Goal: Check status: Check status

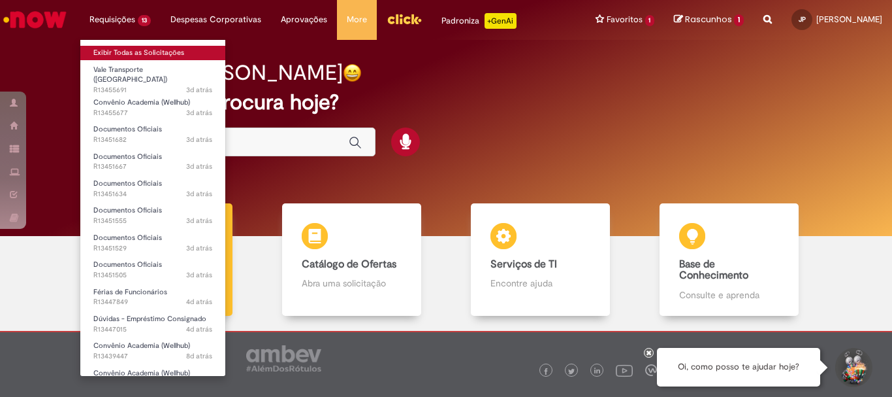
click at [119, 50] on link "Exibir Todas as Solicitações" at bounding box center [152, 53] width 145 height 14
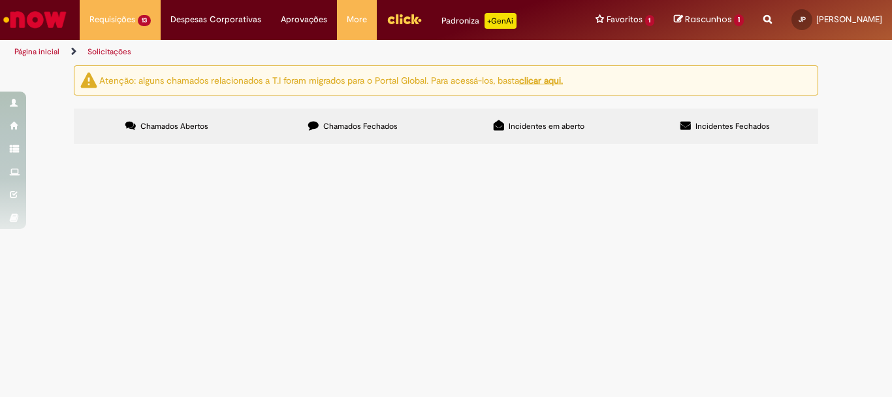
click at [0, 0] on input "Pesquisar" at bounding box center [0, 0] width 0 height 0
type input "********"
click at [0, 0] on button "Pesquisar" at bounding box center [0, 0] width 0 height 0
click at [383, 119] on label "Chamados Fechados" at bounding box center [353, 125] width 186 height 35
click at [0, 0] on input "Pesquisar" at bounding box center [0, 0] width 0 height 0
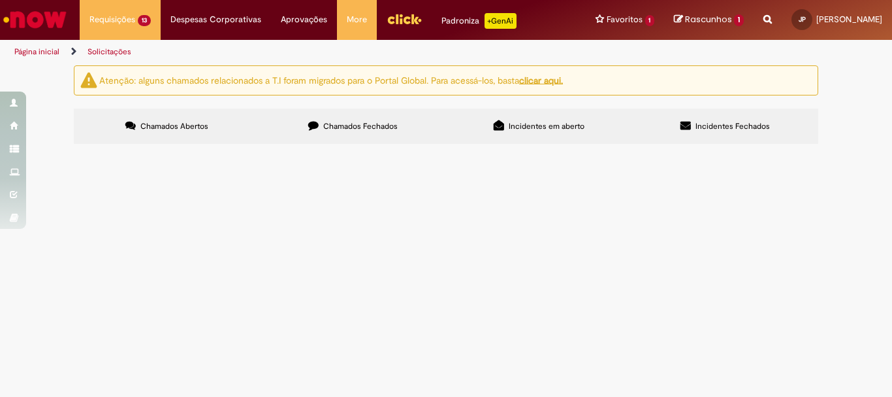
type input "*********"
click at [0, 0] on button "Pesquisar" at bounding box center [0, 0] width 0 height 0
click at [0, 0] on span "Documentos Oficiais" at bounding box center [0, 0] width 0 height 0
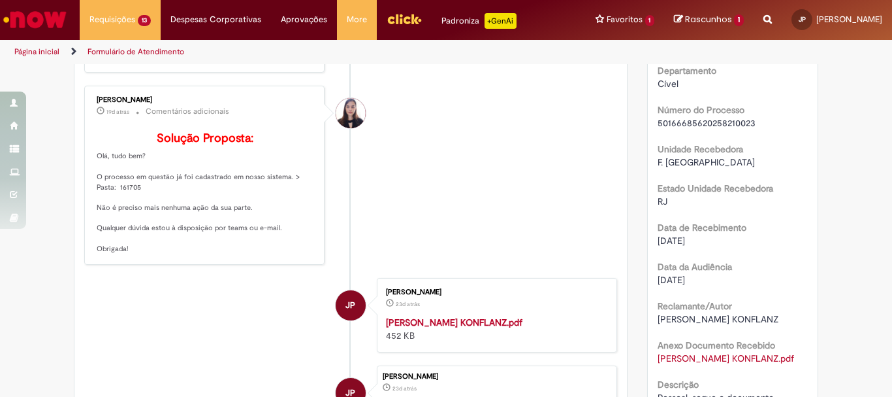
scroll to position [131, 0]
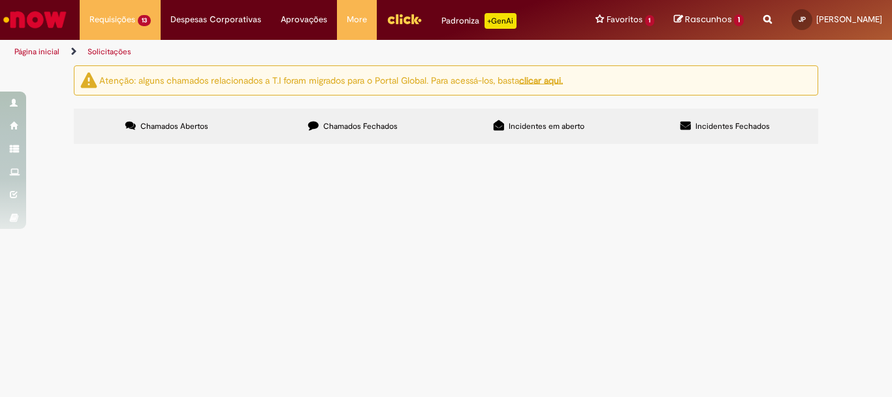
click at [0, 0] on input "Pesquisar" at bounding box center [0, 0] width 0 height 0
type input "*********"
click at [0, 0] on button "Pesquisar" at bounding box center [0, 0] width 0 height 0
type input "*********"
click at [0, 0] on button "Pesquisar" at bounding box center [0, 0] width 0 height 0
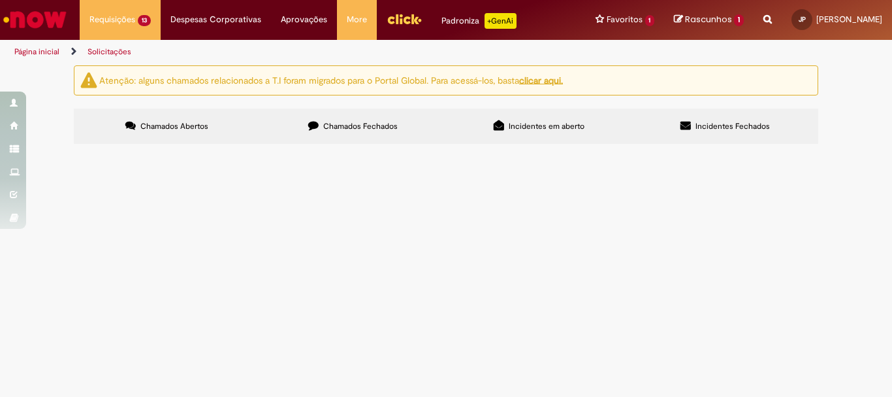
click at [366, 118] on label "Chamados Fechados" at bounding box center [353, 125] width 186 height 35
click at [0, 0] on input "Pesquisar" at bounding box center [0, 0] width 0 height 0
type input "*********"
click at [0, 0] on span "Pesquisar" at bounding box center [0, 0] width 0 height 0
click at [0, 0] on span "Documentos Oficiais" at bounding box center [0, 0] width 0 height 0
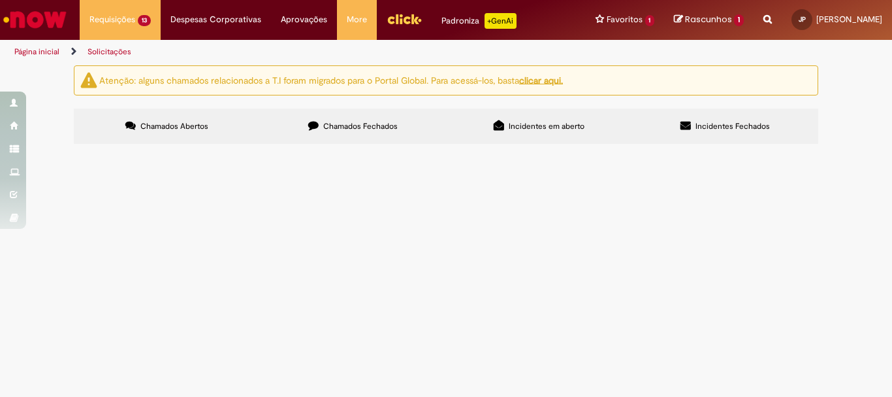
click at [0, 0] on input "Pesquisar" at bounding box center [0, 0] width 0 height 0
click at [380, 127] on span "Chamados Fechados" at bounding box center [360, 126] width 74 height 10
click at [0, 0] on input "Pesquisar" at bounding box center [0, 0] width 0 height 0
type input "*********"
click at [0, 0] on button "Pesquisar" at bounding box center [0, 0] width 0 height 0
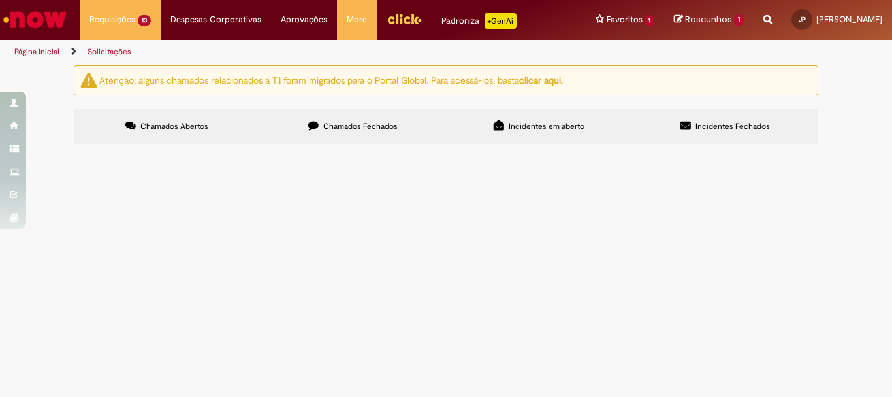
click at [0, 0] on span "Documentos Oficiais" at bounding box center [0, 0] width 0 height 0
click at [395, 122] on label "Chamados Fechados" at bounding box center [353, 125] width 186 height 35
click at [0, 0] on input "Pesquisar" at bounding box center [0, 0] width 0 height 0
type input "*********"
click at [0, 0] on button "Pesquisar" at bounding box center [0, 0] width 0 height 0
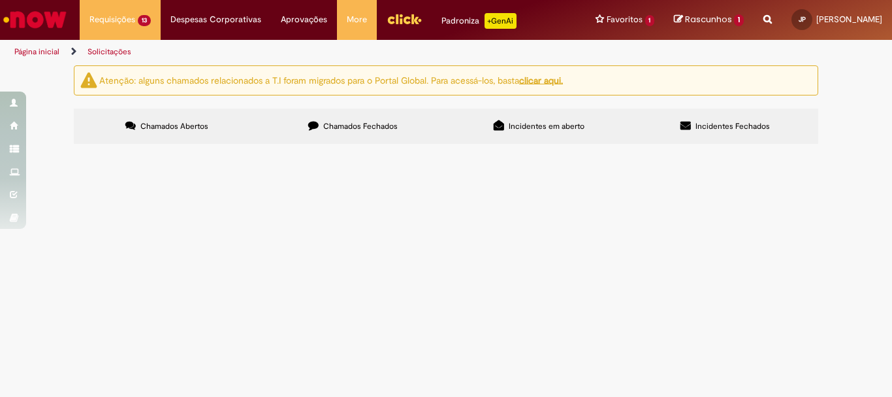
click at [0, 0] on span "Segue o documento recebido pelo oficial de justiça" at bounding box center [0, 0] width 0 height 0
click at [369, 124] on span "Chamados Fechados" at bounding box center [360, 126] width 74 height 10
click at [0, 0] on input "Pesquisar" at bounding box center [0, 0] width 0 height 0
type input "*********"
click at [0, 0] on button "Pesquisar" at bounding box center [0, 0] width 0 height 0
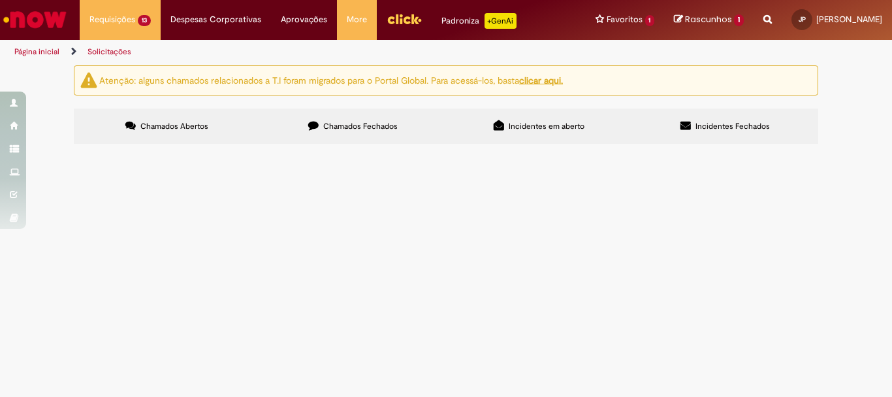
click at [0, 0] on span "Pessoal, segue o documento recebido pelo oficial de justiça" at bounding box center [0, 0] width 0 height 0
click at [333, 122] on span "Chamados Fechados" at bounding box center [360, 126] width 74 height 10
click at [0, 0] on input "Pesquisar" at bounding box center [0, 0] width 0 height 0
type input "*"
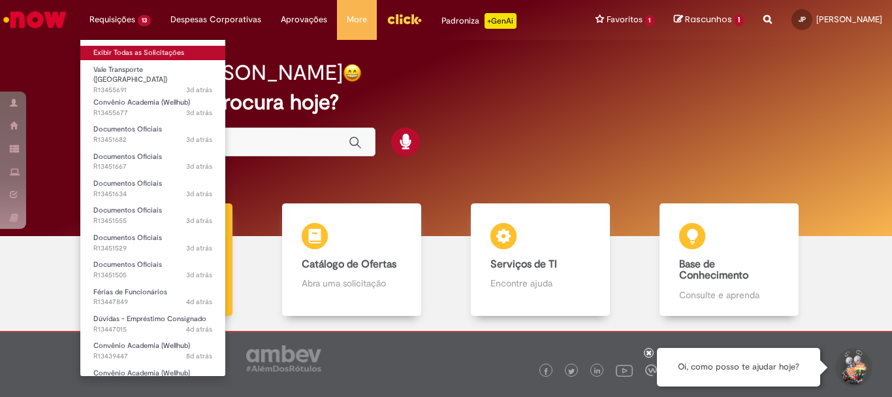
click at [124, 49] on link "Exibir Todas as Solicitações" at bounding box center [152, 53] width 145 height 14
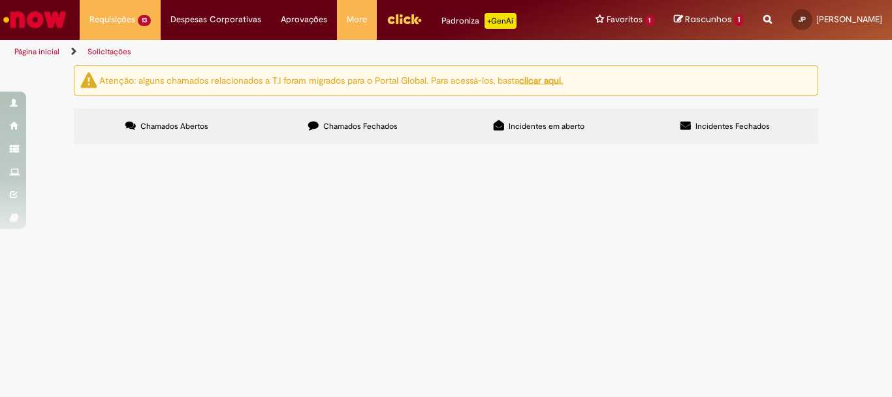
click at [0, 0] on input "Pesquisar" at bounding box center [0, 0] width 0 height 0
click at [389, 125] on span "Chamados Fechados" at bounding box center [360, 126] width 74 height 10
click at [0, 0] on input "Pesquisar" at bounding box center [0, 0] width 0 height 0
type input "*********"
click at [0, 0] on button "Pesquisar" at bounding box center [0, 0] width 0 height 0
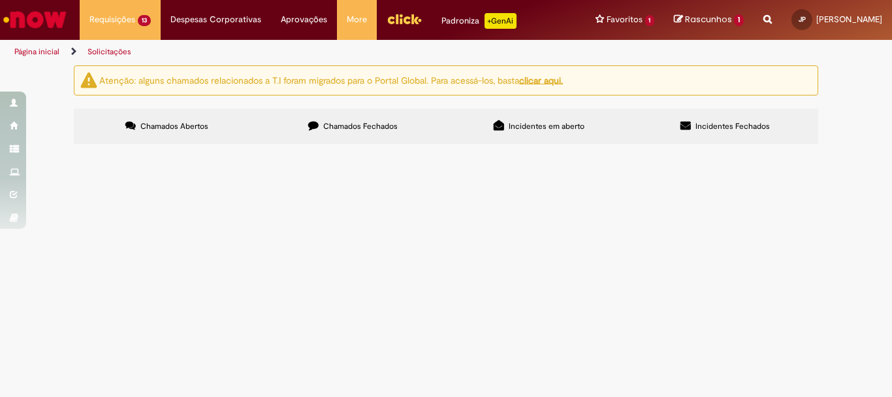
type input "*********"
click at [0, 0] on span "Pesquisar" at bounding box center [0, 0] width 0 height 0
click at [0, 0] on span "Documentos Oficiais" at bounding box center [0, 0] width 0 height 0
click at [351, 124] on span "Chamados Fechados" at bounding box center [360, 126] width 74 height 10
click at [0, 0] on input "Pesquisar" at bounding box center [0, 0] width 0 height 0
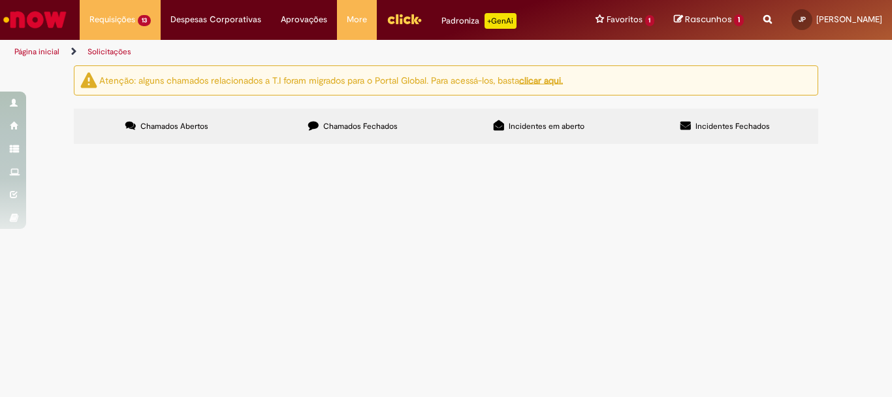
type input "*********"
click at [0, 0] on span "Pesquisar" at bounding box center [0, 0] width 0 height 0
click at [0, 0] on span "Pessoal boa tarde! Segue o documento recebido pelo correio." at bounding box center [0, 0] width 0 height 0
click at [370, 122] on span "Chamados Fechados" at bounding box center [360, 126] width 74 height 10
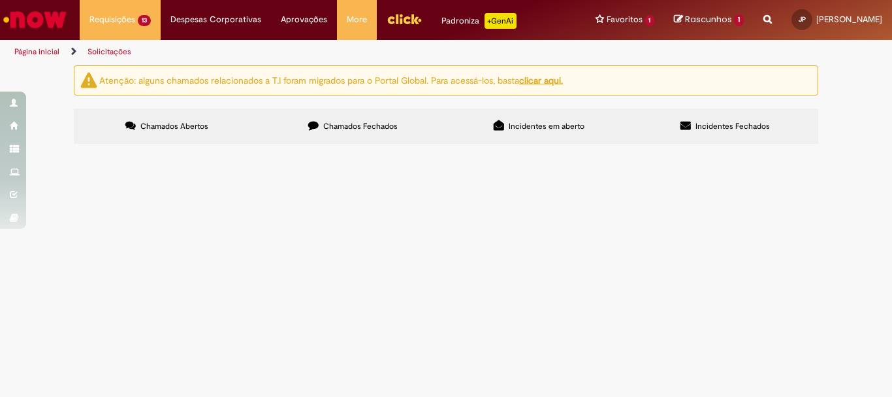
click at [0, 0] on span "Pessoal, boa tarde conforme anexo solicito o cancelamento da pensão." at bounding box center [0, 0] width 0 height 0
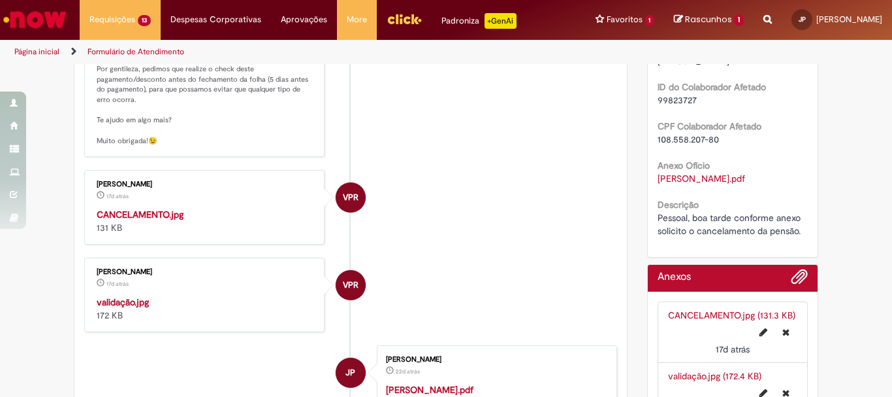
scroll to position [140, 0]
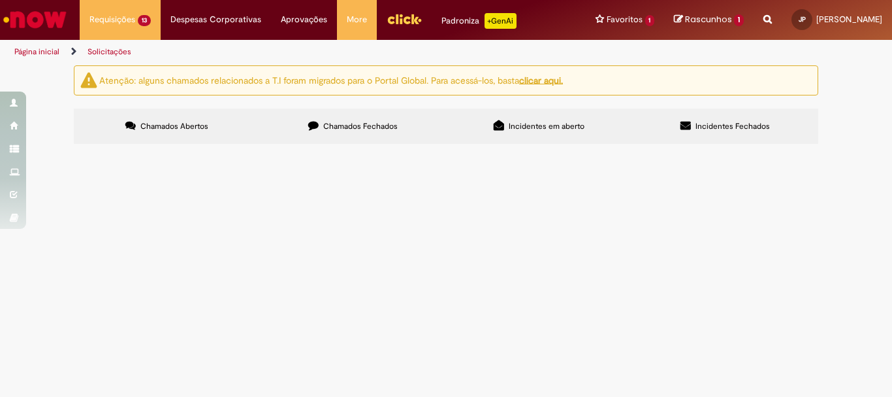
click at [346, 116] on label "Chamados Fechados" at bounding box center [353, 125] width 186 height 35
click at [0, 0] on input "Pesquisar" at bounding box center [0, 0] width 0 height 0
type input "*********"
click at [0, 0] on button "Pesquisar" at bounding box center [0, 0] width 0 height 0
click at [0, 0] on span "Pessoal boa tarde! Segue o documento recebido pelo correio." at bounding box center [0, 0] width 0 height 0
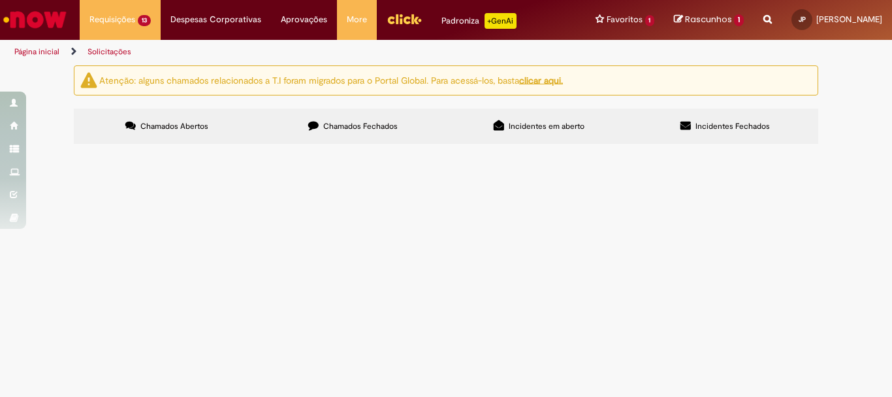
click at [326, 120] on label "Chamados Fechados" at bounding box center [353, 125] width 186 height 35
click at [0, 0] on input "Pesquisar" at bounding box center [0, 0] width 0 height 0
type input "*********"
click at [0, 0] on span "Pesquisar" at bounding box center [0, 0] width 0 height 0
click at [0, 0] on span "Pessoal boa tarde! segue o documento recebido pelo correio." at bounding box center [0, 0] width 0 height 0
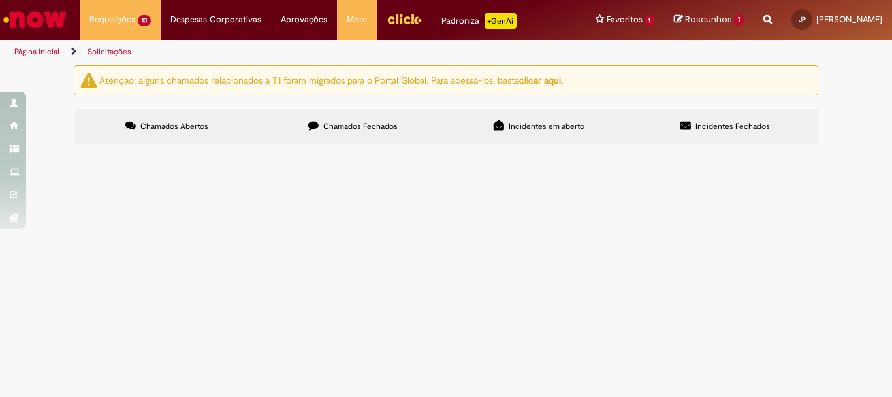
click at [389, 125] on span "Chamados Fechados" at bounding box center [360, 126] width 74 height 10
click at [0, 0] on input "Pesquisar" at bounding box center [0, 0] width 0 height 0
type input "*********"
click at [0, 0] on span "Pesquisar" at bounding box center [0, 0] width 0 height 0
click at [0, 0] on span "Pessoal boa tarde, segue documento recebido pelo correio." at bounding box center [0, 0] width 0 height 0
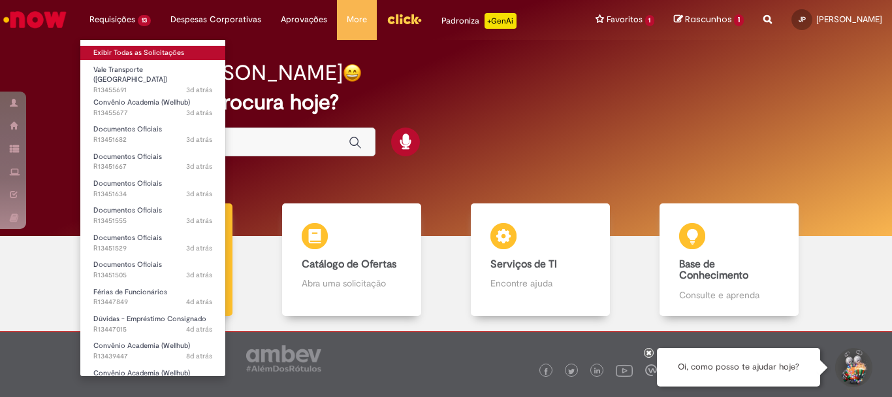
click at [116, 48] on link "Exibir Todas as Solicitações" at bounding box center [152, 53] width 145 height 14
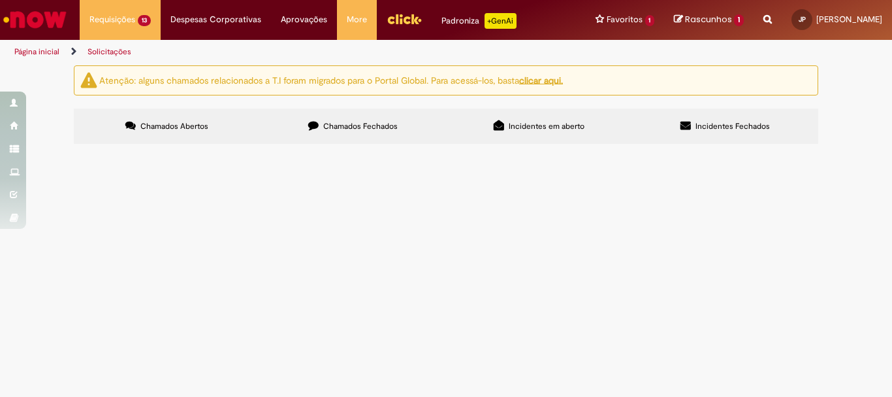
click at [361, 122] on span "Chamados Fechados" at bounding box center [360, 126] width 74 height 10
click at [0, 0] on input "Pesquisar" at bounding box center [0, 0] width 0 height 0
type input "*********"
click at [0, 0] on span "Pesquisar" at bounding box center [0, 0] width 0 height 0
click at [0, 0] on span "Pessoal boa tarde, segue documento recebido pelo correio." at bounding box center [0, 0] width 0 height 0
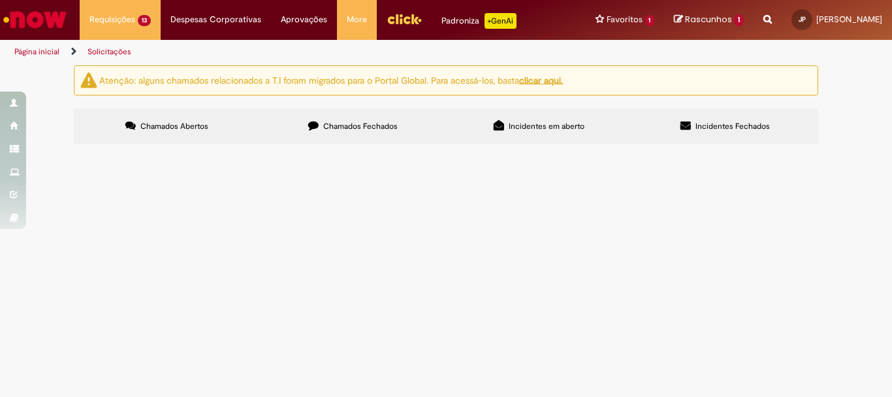
click at [353, 124] on span "Chamados Fechados" at bounding box center [360, 126] width 74 height 10
click at [0, 0] on input "Pesquisar" at bounding box center [0, 0] width 0 height 0
type input "*********"
click at [0, 0] on button "Pesquisar" at bounding box center [0, 0] width 0 height 0
click at [0, 0] on span "Pessoal boa tarde! segue o documento recebido pelo correio." at bounding box center [0, 0] width 0 height 0
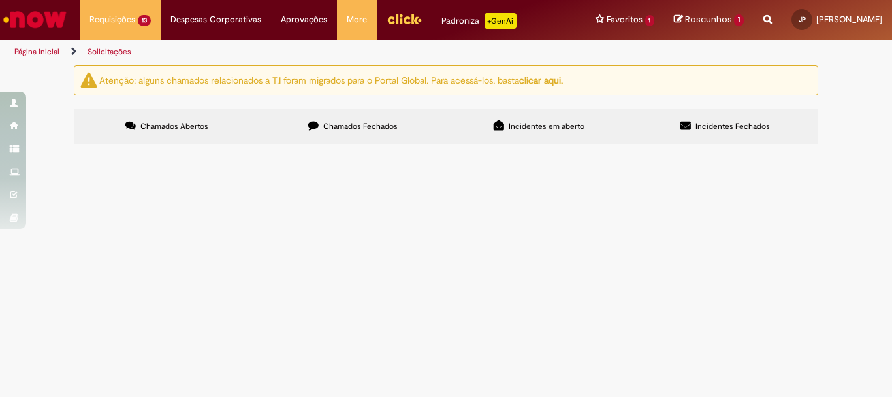
click at [329, 119] on label "Chamados Fechados" at bounding box center [353, 125] width 186 height 35
click at [0, 0] on input "Pesquisar" at bounding box center [0, 0] width 0 height 0
type input "*********"
click at [0, 0] on span "Pesquisar" at bounding box center [0, 0] width 0 height 0
click at [0, 0] on input "Pesquisar" at bounding box center [0, 0] width 0 height 0
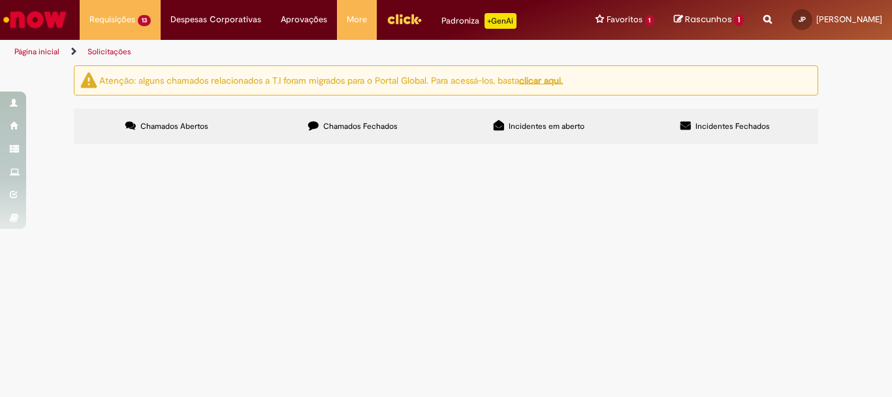
type input "*********"
click at [0, 0] on button "Pesquisar" at bounding box center [0, 0] width 0 height 0
click at [0, 0] on input "Pesquisar" at bounding box center [0, 0] width 0 height 0
type input "*********"
click at [0, 0] on span "Pesquisar" at bounding box center [0, 0] width 0 height 0
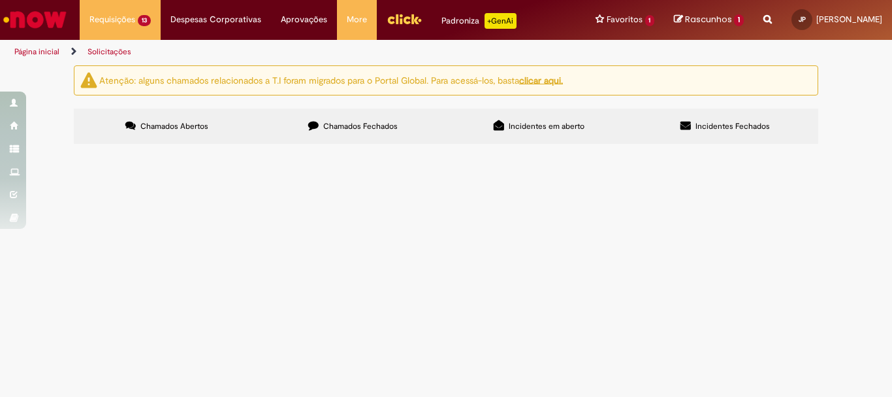
click at [346, 119] on label "Chamados Fechados" at bounding box center [353, 125] width 186 height 35
click at [338, 123] on span "Chamados Fechados" at bounding box center [360, 126] width 74 height 10
click at [0, 0] on input "Pesquisar" at bounding box center [0, 0] width 0 height 0
type input "*********"
click at [0, 0] on button "Pesquisar" at bounding box center [0, 0] width 0 height 0
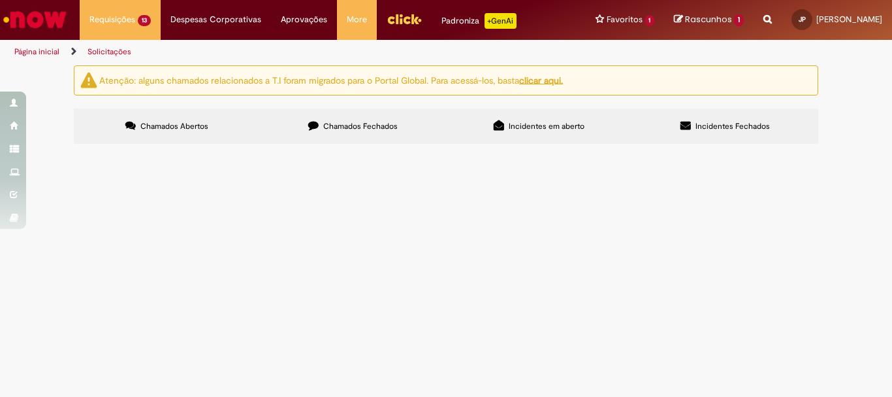
click at [0, 0] on button "Pesquisar" at bounding box center [0, 0] width 0 height 0
click at [210, 123] on label "Chamados Abertos" at bounding box center [167, 125] width 186 height 35
click at [0, 0] on input "Pesquisar" at bounding box center [0, 0] width 0 height 0
type input "*********"
click at [0, 0] on span "Pesquisar" at bounding box center [0, 0] width 0 height 0
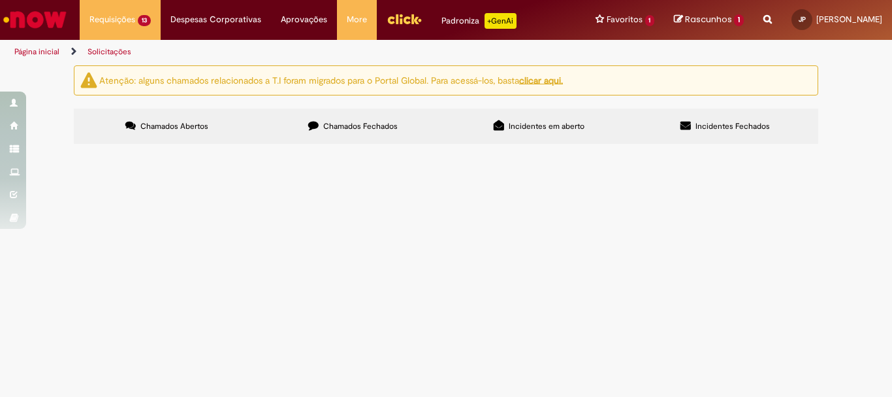
click at [0, 0] on span "Pessoal bom dia! Segue documento recebido pelo correio." at bounding box center [0, 0] width 0 height 0
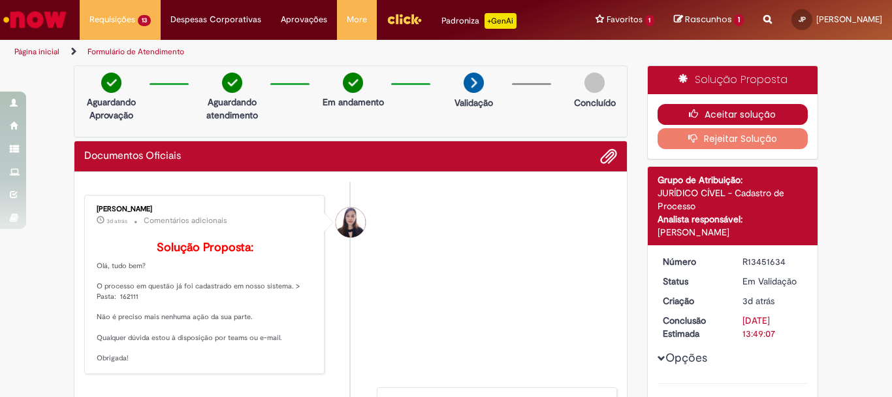
click at [772, 118] on button "Aceitar solução" at bounding box center [733, 114] width 151 height 21
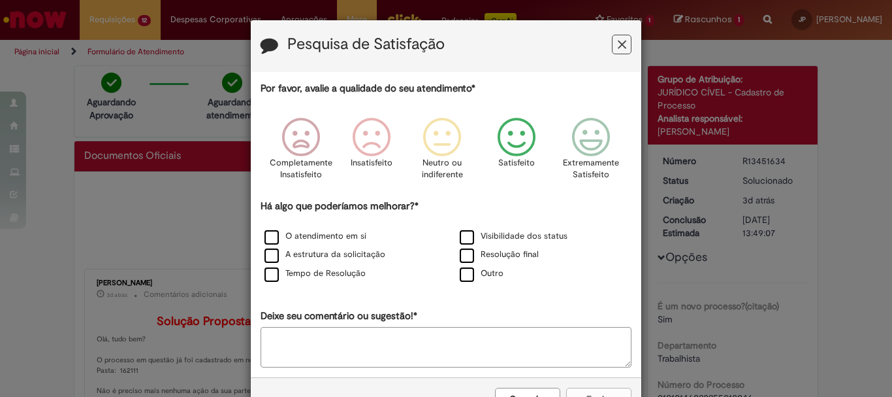
click at [518, 137] on icon "Feedback" at bounding box center [517, 137] width 49 height 39
click at [306, 238] on label "O atendimento em si" at bounding box center [316, 236] width 102 height 12
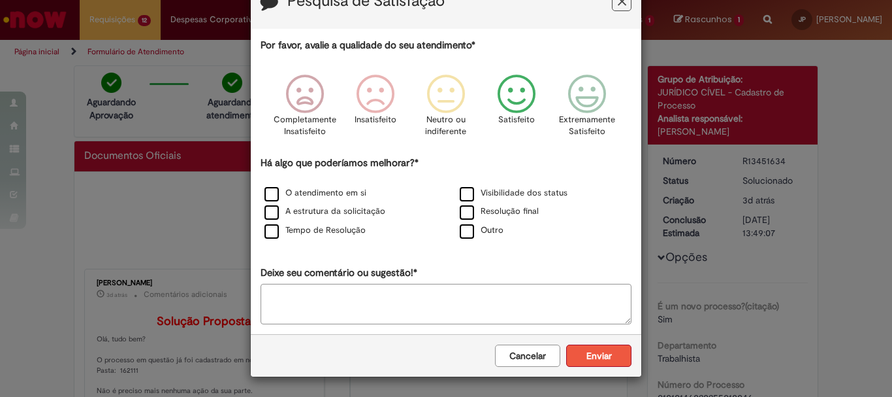
click at [583, 349] on button "Enviar" at bounding box center [598, 355] width 65 height 22
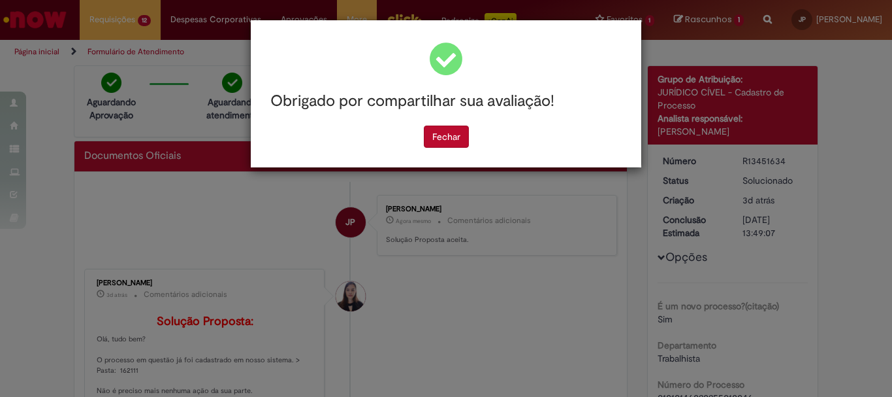
scroll to position [0, 0]
click at [437, 142] on button "Fechar" at bounding box center [446, 136] width 45 height 22
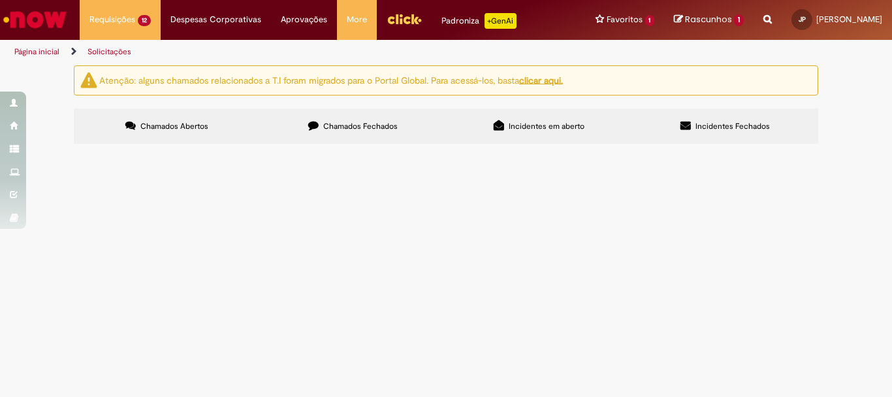
click at [0, 0] on input "Pesquisar" at bounding box center [0, 0] width 0 height 0
type input "*********"
click at [0, 0] on span "Pesquisar" at bounding box center [0, 0] width 0 height 0
click at [0, 0] on span "Pessoal, bom dia! Segue o documento recebido pelo correio." at bounding box center [0, 0] width 0 height 0
click at [0, 0] on input "Pesquisar" at bounding box center [0, 0] width 0 height 0
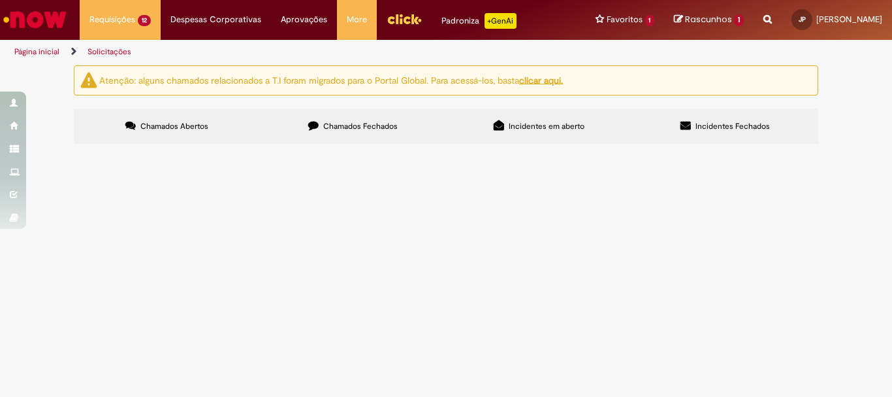
type input "*********"
click at [0, 0] on span "Pesquisar" at bounding box center [0, 0] width 0 height 0
click at [0, 0] on span "Pessoal, bom dia! Segue o documento recebido pelo correio" at bounding box center [0, 0] width 0 height 0
click at [0, 0] on input "Pesquisar" at bounding box center [0, 0] width 0 height 0
type input "*********"
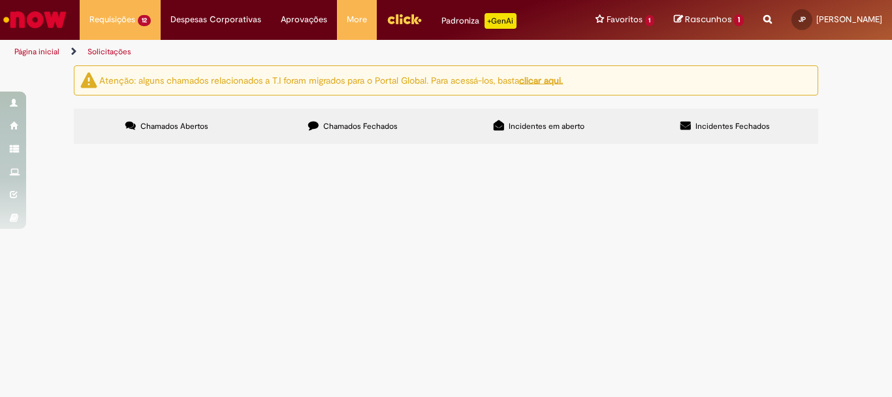
click at [0, 0] on button "Pesquisar" at bounding box center [0, 0] width 0 height 0
click at [0, 0] on span "Pessoal bom dia! Segue o documento recebido pelo correio." at bounding box center [0, 0] width 0 height 0
click at [0, 0] on input "Pesquisar" at bounding box center [0, 0] width 0 height 0
type input "*********"
click at [0, 0] on span "Pesquisar" at bounding box center [0, 0] width 0 height 0
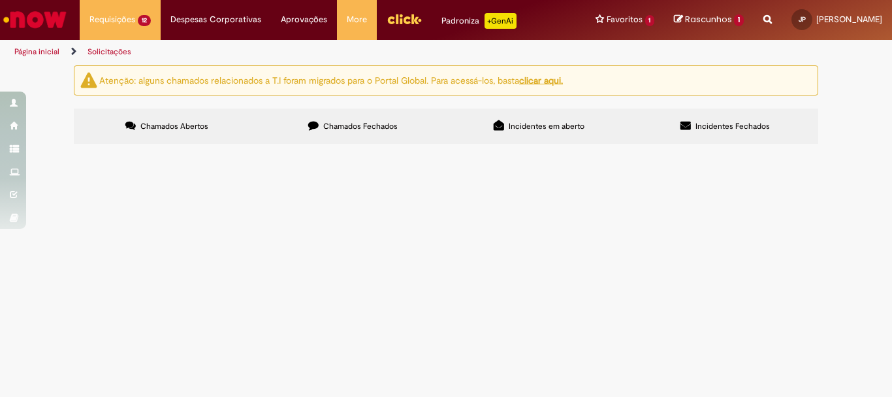
click at [0, 0] on span "Pessoal bom dia! Segue o documento recebido pelo correio." at bounding box center [0, 0] width 0 height 0
click at [0, 0] on input "Pesquisar" at bounding box center [0, 0] width 0 height 0
type input "*********"
click at [0, 0] on button "Pesquisar" at bounding box center [0, 0] width 0 height 0
click at [0, 0] on span "Pessoal, bom dia! Segue o documento recebido pelo correio." at bounding box center [0, 0] width 0 height 0
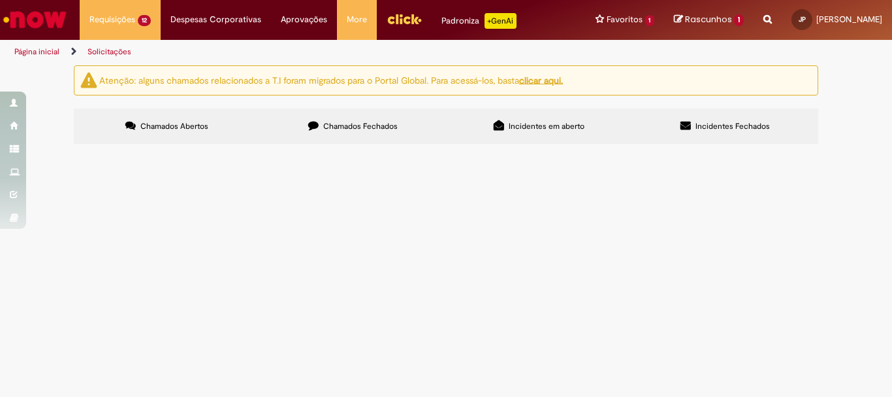
click at [0, 0] on input "Pesquisar" at bounding box center [0, 0] width 0 height 0
type input "*********"
click at [0, 0] on button "Pesquisar" at bounding box center [0, 0] width 0 height 0
click at [0, 0] on input "Pesquisar" at bounding box center [0, 0] width 0 height 0
click at [384, 126] on span "Chamados Fechados" at bounding box center [360, 126] width 74 height 10
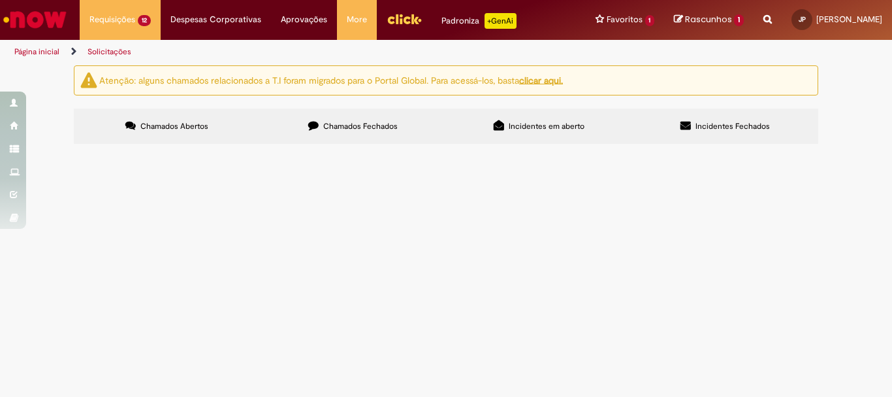
click at [0, 0] on input "Pesquisar" at bounding box center [0, 0] width 0 height 0
type input "*********"
click at [197, 122] on span "Chamados Abertos" at bounding box center [174, 126] width 68 height 10
click at [0, 0] on input "Pesquisar" at bounding box center [0, 0] width 0 height 0
type input "*********"
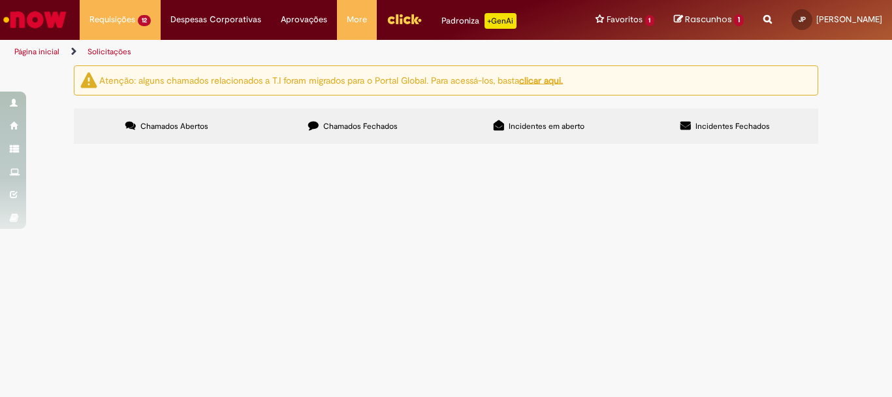
click at [0, 0] on span "Pesquisar" at bounding box center [0, 0] width 0 height 0
click at [329, 121] on span "Chamados Fechados" at bounding box center [360, 126] width 74 height 10
click at [0, 0] on span "Pesquisar" at bounding box center [0, 0] width 0 height 0
click at [0, 0] on span "Pessoal, segue documento recebido pelo correio" at bounding box center [0, 0] width 0 height 0
drag, startPoint x: 606, startPoint y: 175, endPoint x: 615, endPoint y: 182, distance: 12.2
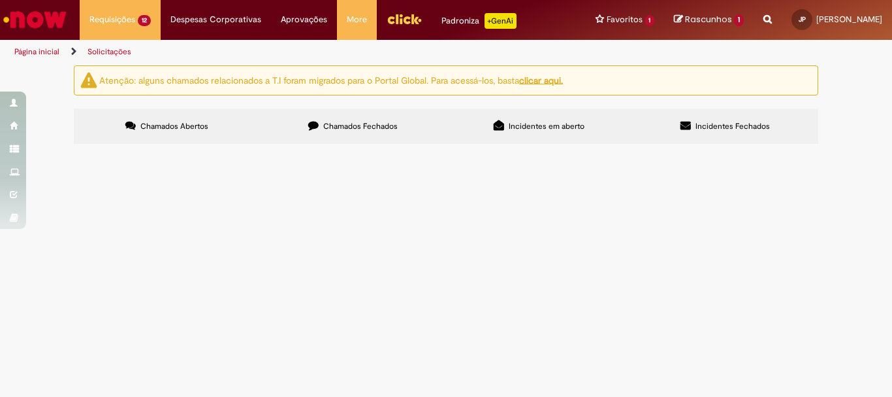
click at [0, 0] on input "Pesquisar" at bounding box center [0, 0] width 0 height 0
type input "*********"
click at [0, 0] on span "Pesquisar" at bounding box center [0, 0] width 0 height 0
click at [0, 0] on input "Pesquisar" at bounding box center [0, 0] width 0 height 0
drag, startPoint x: 345, startPoint y: 120, endPoint x: 370, endPoint y: 132, distance: 27.8
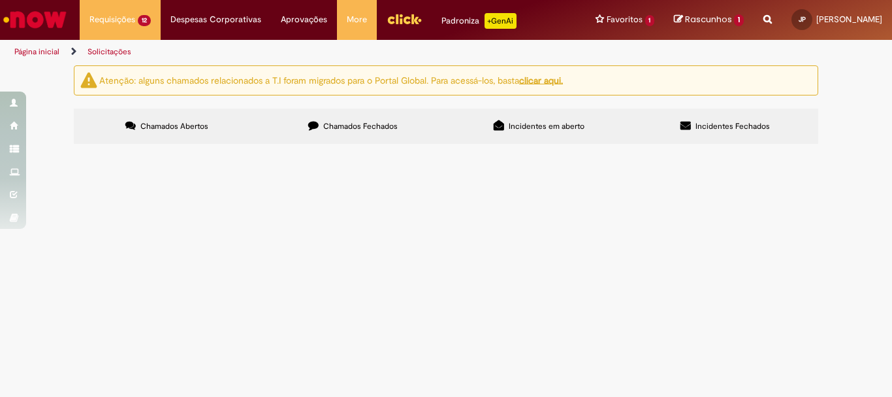
click at [345, 120] on label "Chamados Fechados" at bounding box center [353, 125] width 186 height 35
click at [0, 0] on input "Pesquisar" at bounding box center [0, 0] width 0 height 0
type input "*********"
click at [0, 0] on button "Pesquisar" at bounding box center [0, 0] width 0 height 0
click at [0, 0] on span "Pessoal, boa tarde! Segue documento recebido pelo correio." at bounding box center [0, 0] width 0 height 0
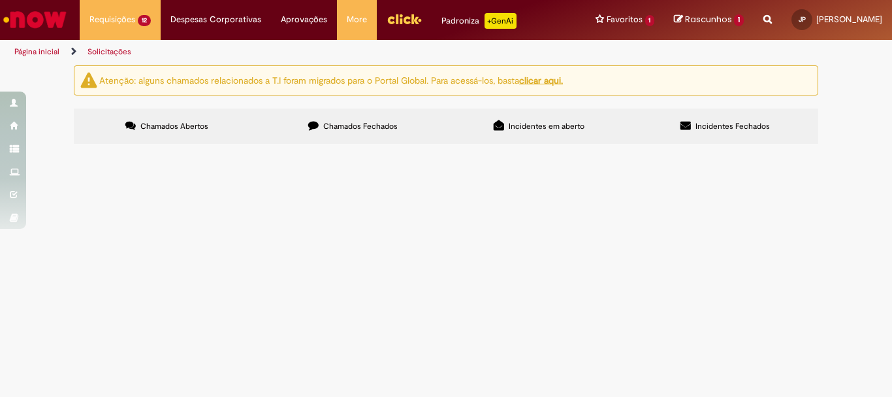
click at [0, 0] on input "Pesquisar" at bounding box center [0, 0] width 0 height 0
type input "*"
click at [329, 127] on span "Chamados Fechados" at bounding box center [360, 126] width 74 height 10
click at [0, 0] on input "Pesquisar" at bounding box center [0, 0] width 0 height 0
type input "*********"
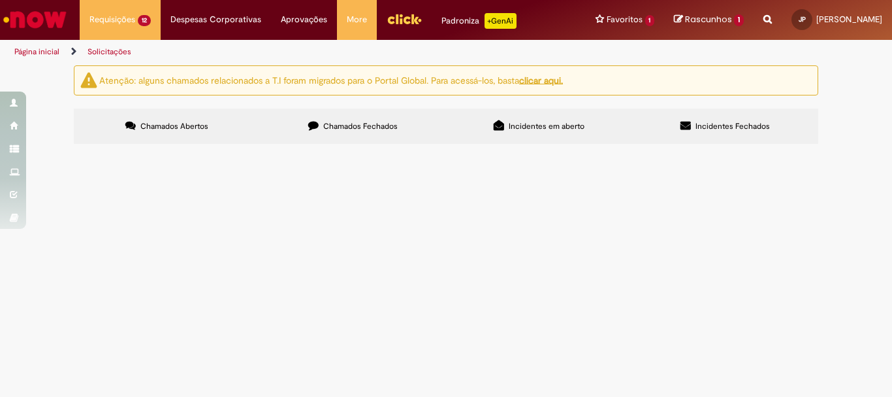
click at [0, 0] on span "Pesquisar" at bounding box center [0, 0] width 0 height 0
click at [0, 0] on span "Pessoal, boa tarde! Segue documento recebido pelo correio." at bounding box center [0, 0] width 0 height 0
click at [0, 0] on input "Pesquisar" at bounding box center [0, 0] width 0 height 0
type input "*********"
click at [0, 0] on span "Pesquisar" at bounding box center [0, 0] width 0 height 0
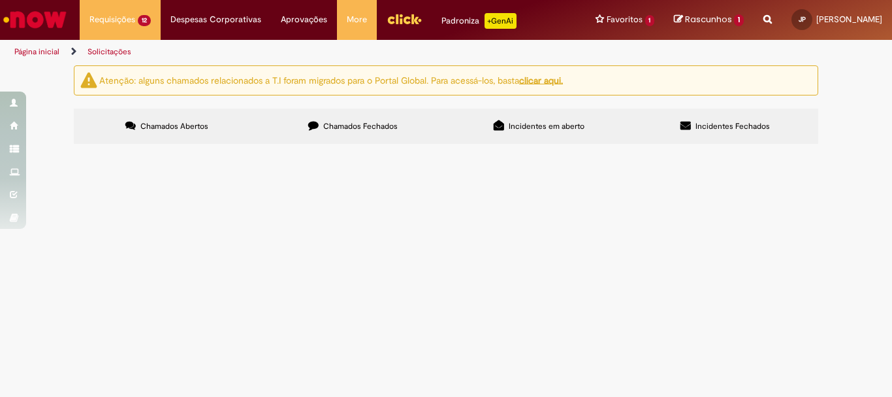
click at [333, 127] on span "Chamados Fechados" at bounding box center [360, 126] width 74 height 10
click at [0, 0] on input "Pesquisar" at bounding box center [0, 0] width 0 height 0
type input "*********"
click at [0, 0] on button "Pesquisar" at bounding box center [0, 0] width 0 height 0
click at [0, 0] on td "Pessoal, boa tarde! Segue documento recebido pelo correio." at bounding box center [0, 0] width 0 height 0
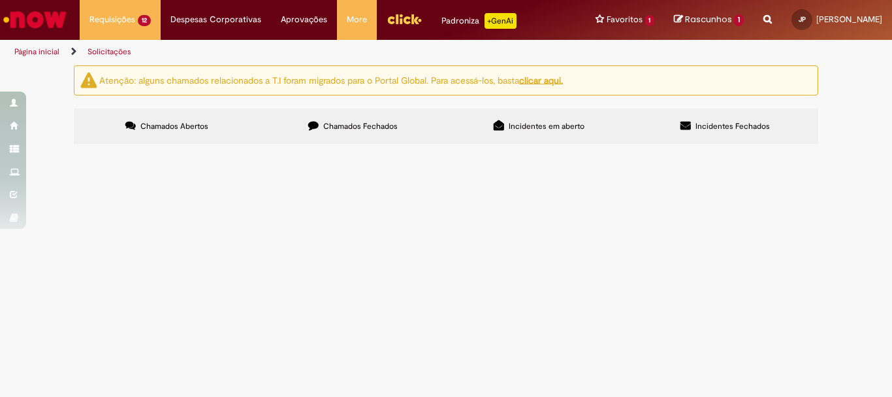
click at [0, 0] on span "Pessoal, boa tarde! Segue documento recebido pelo correio." at bounding box center [0, 0] width 0 height 0
click at [0, 0] on input "Pesquisar" at bounding box center [0, 0] width 0 height 0
type input "*********"
click at [0, 0] on span "Pesquisar" at bounding box center [0, 0] width 0 height 0
click at [385, 120] on label "Chamados Fechados" at bounding box center [353, 125] width 186 height 35
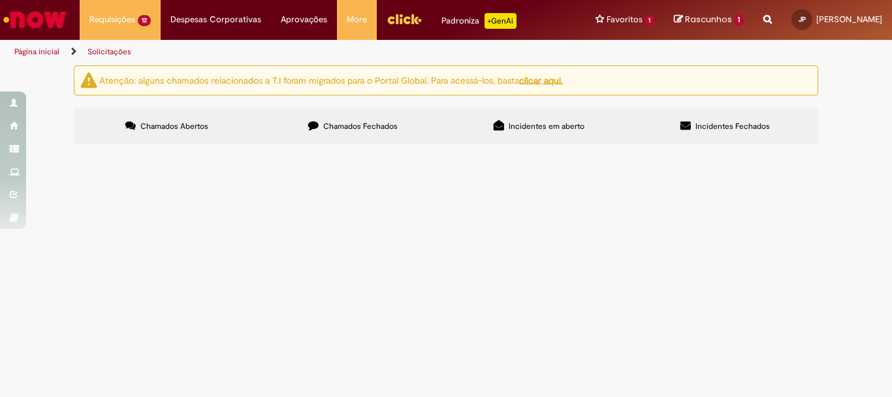
click at [0, 0] on input "Pesquisar" at bounding box center [0, 0] width 0 height 0
type input "*********"
click at [0, 0] on button "Pesquisar" at bounding box center [0, 0] width 0 height 0
click at [0, 0] on span "Pessoal, segue documento recebido pelo correio" at bounding box center [0, 0] width 0 height 0
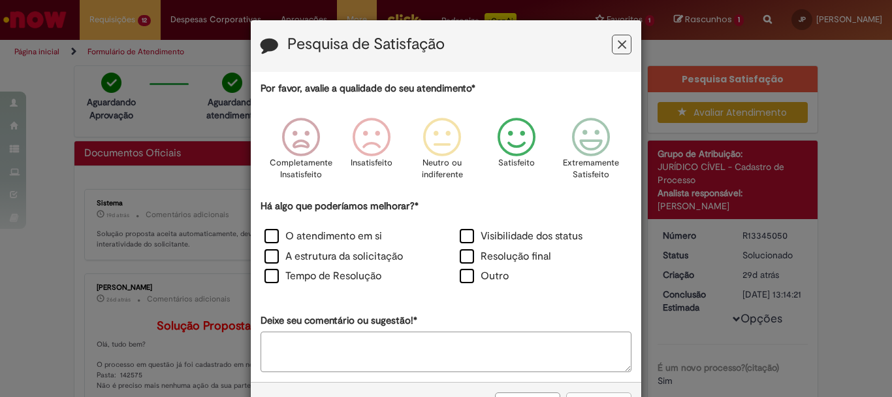
click at [508, 137] on icon "Feedback" at bounding box center [517, 137] width 49 height 39
click at [270, 233] on label "O atendimento em si" at bounding box center [324, 236] width 118 height 15
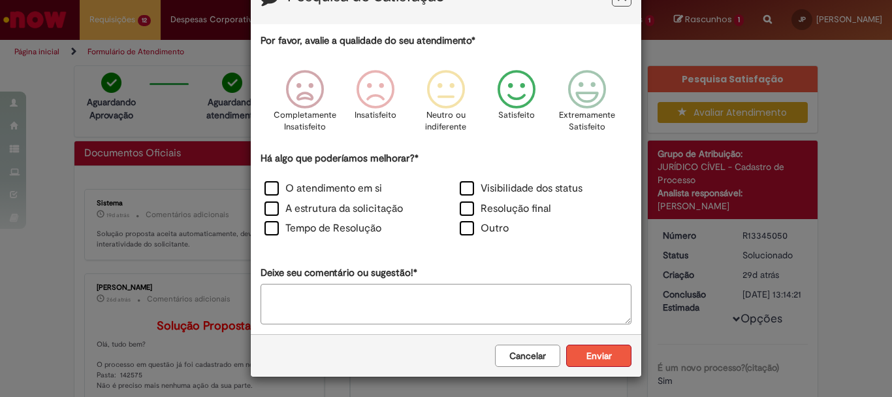
click at [583, 351] on button "Enviar" at bounding box center [598, 355] width 65 height 22
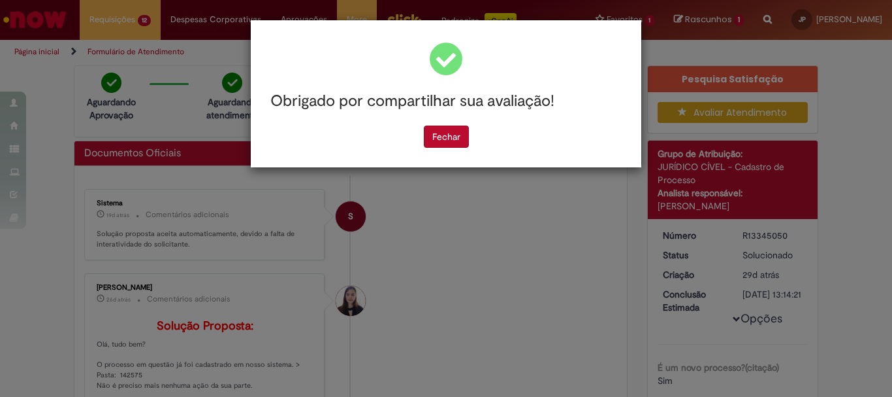
scroll to position [0, 0]
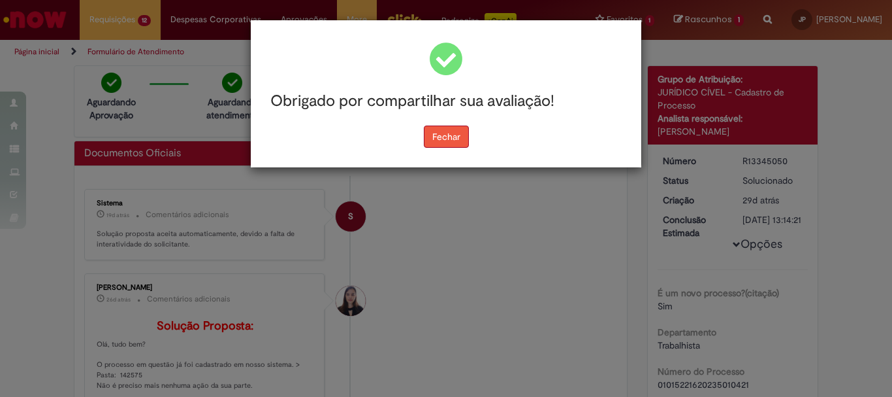
click at [451, 131] on button "Fechar" at bounding box center [446, 136] width 45 height 22
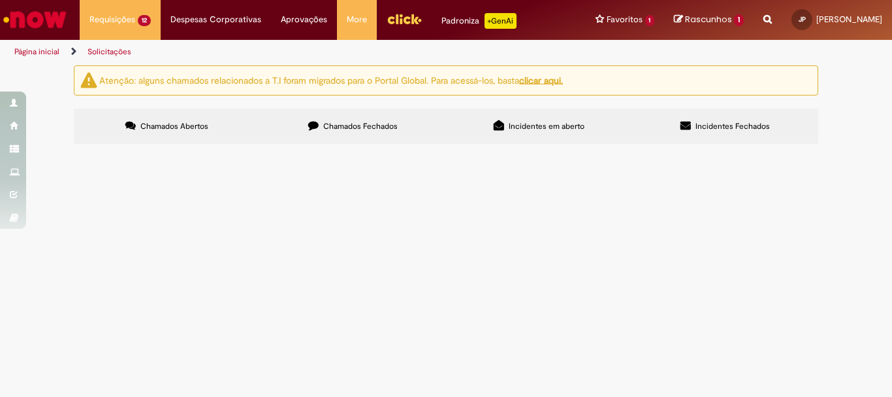
click at [323, 125] on span "Chamados Fechados" at bounding box center [360, 126] width 74 height 10
click at [0, 0] on input "Pesquisar" at bounding box center [0, 0] width 0 height 0
type input "*********"
click at [0, 0] on button "Pesquisar" at bounding box center [0, 0] width 0 height 0
click at [0, 0] on span "Pessoal bom dia, segue o documento recebido pelo correio." at bounding box center [0, 0] width 0 height 0
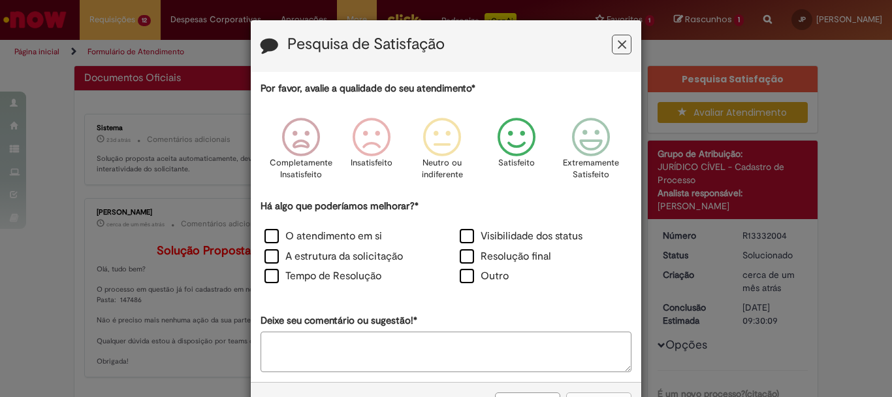
click at [510, 133] on icon "Feedback" at bounding box center [517, 137] width 49 height 39
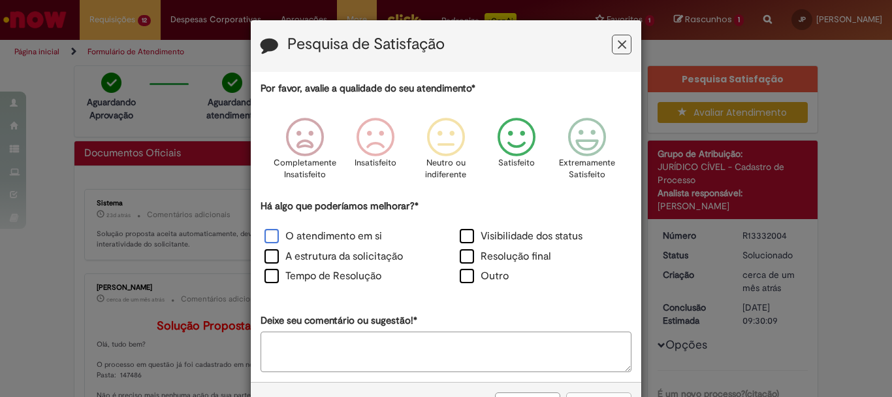
click at [266, 234] on label "O atendimento em si" at bounding box center [324, 236] width 118 height 15
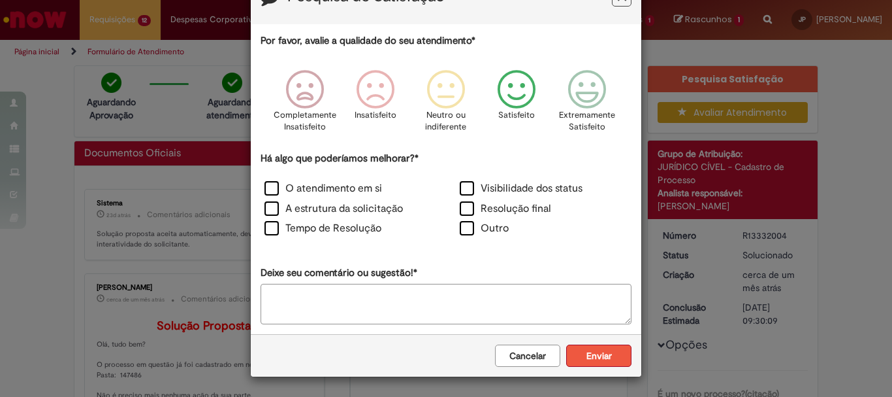
click at [593, 351] on button "Enviar" at bounding box center [598, 355] width 65 height 22
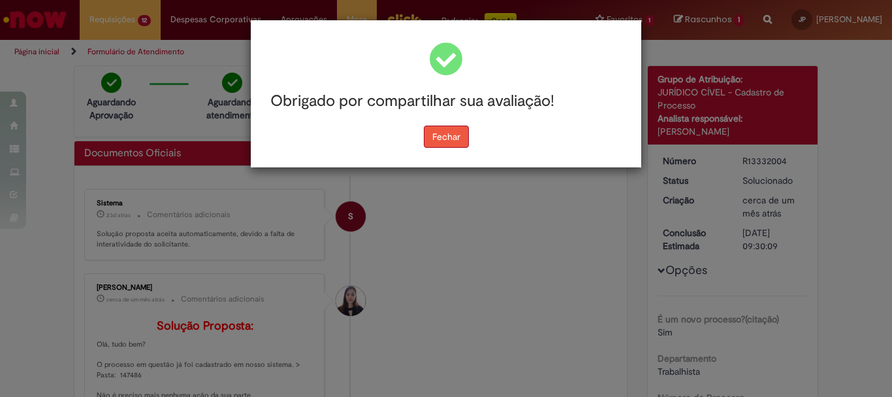
click at [448, 133] on button "Fechar" at bounding box center [446, 136] width 45 height 22
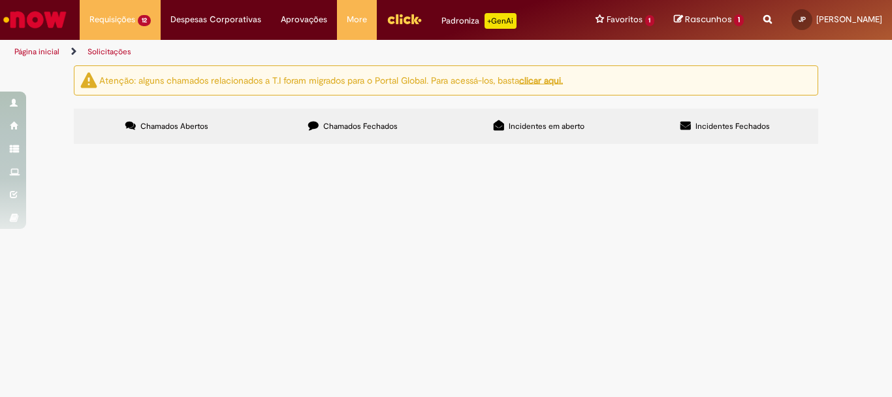
click at [367, 129] on span "Chamados Fechados" at bounding box center [360, 126] width 74 height 10
click at [0, 0] on input "Pesquisar" at bounding box center [0, 0] width 0 height 0
type input "*********"
click at [0, 0] on span "Pesquisar" at bounding box center [0, 0] width 0 height 0
click at [0, 0] on span "Pessoal bom dia, segue o documento recebido pelo correio." at bounding box center [0, 0] width 0 height 0
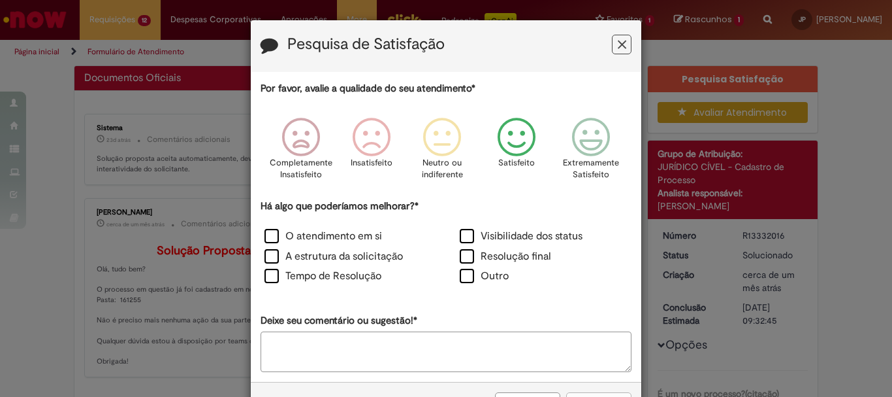
click at [514, 137] on icon "Feedback" at bounding box center [517, 137] width 49 height 39
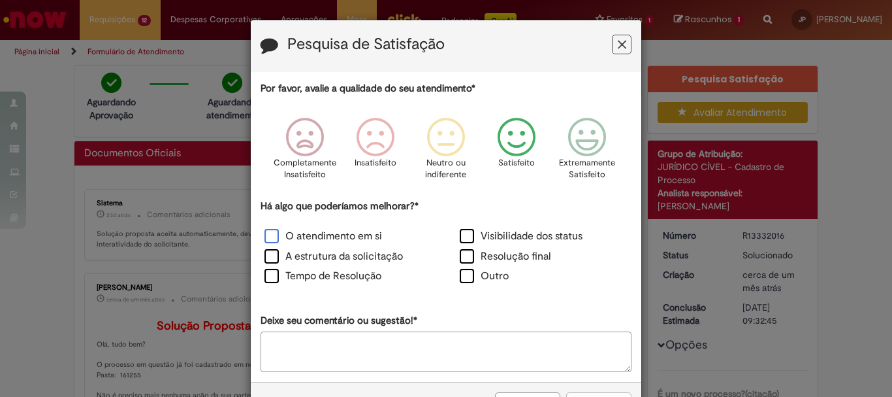
click at [353, 231] on label "O atendimento em si" at bounding box center [324, 236] width 118 height 15
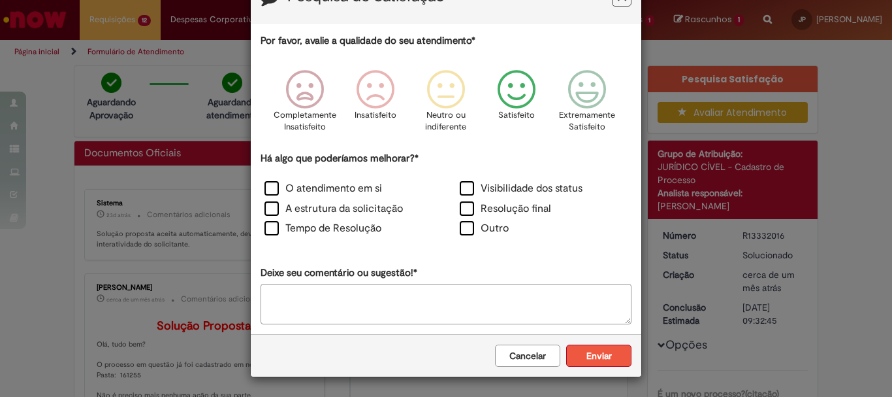
click at [582, 353] on button "Enviar" at bounding box center [598, 355] width 65 height 22
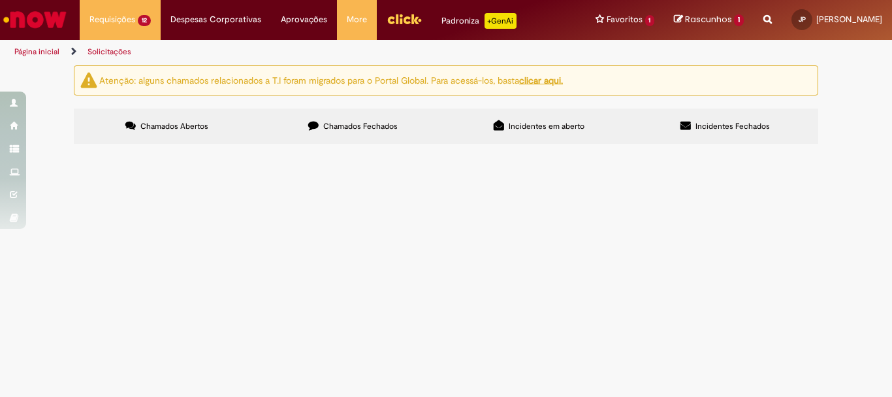
click at [323, 122] on span "Chamados Fechados" at bounding box center [360, 126] width 74 height 10
click at [0, 0] on input "Pesquisar" at bounding box center [0, 0] width 0 height 0
type input "*********"
click at [0, 0] on button "Pesquisar" at bounding box center [0, 0] width 0 height 0
click at [0, 0] on span "Pessoal bom dia, segue o documento recebido pelo correio." at bounding box center [0, 0] width 0 height 0
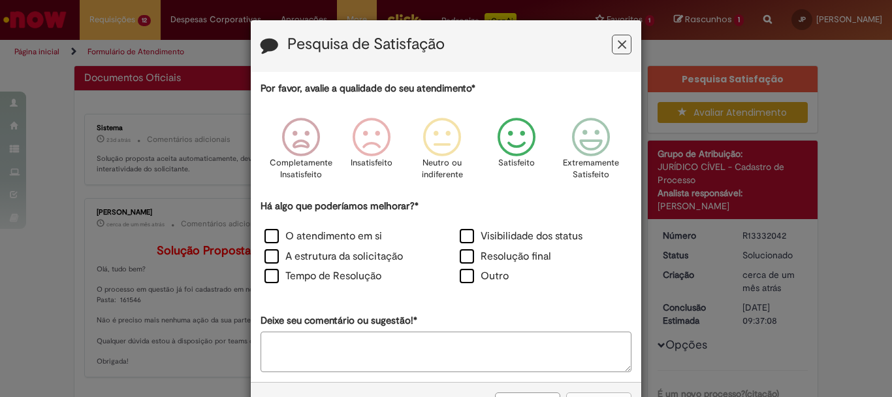
click at [522, 138] on icon "Feedback" at bounding box center [517, 137] width 49 height 39
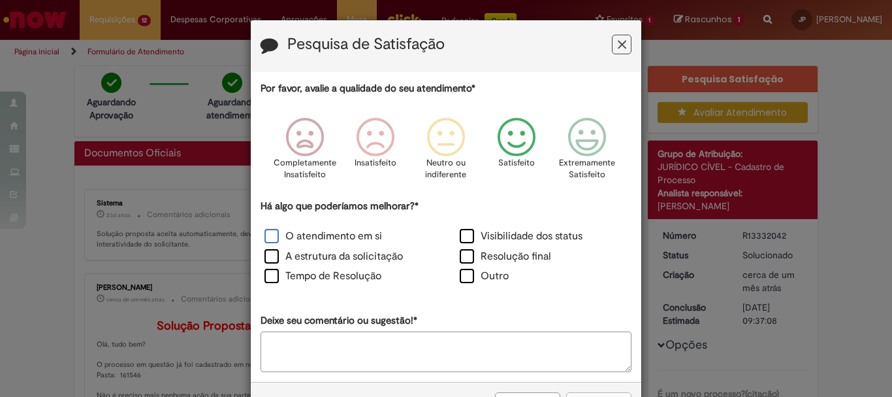
click at [317, 233] on label "O atendimento em si" at bounding box center [324, 236] width 118 height 15
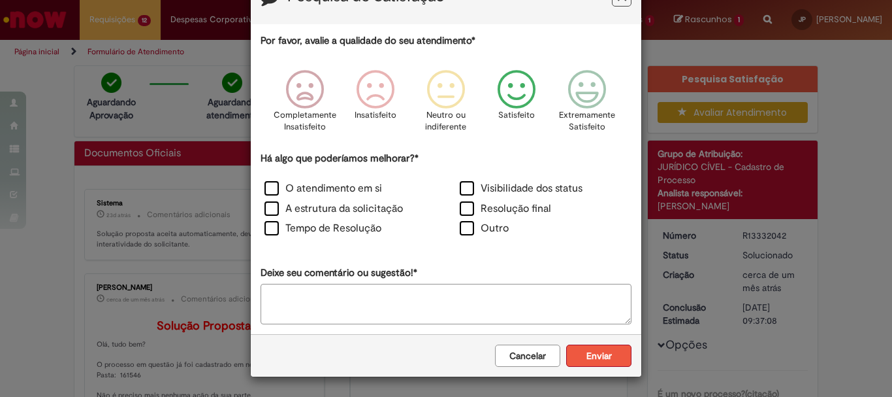
click at [595, 357] on button "Enviar" at bounding box center [598, 355] width 65 height 22
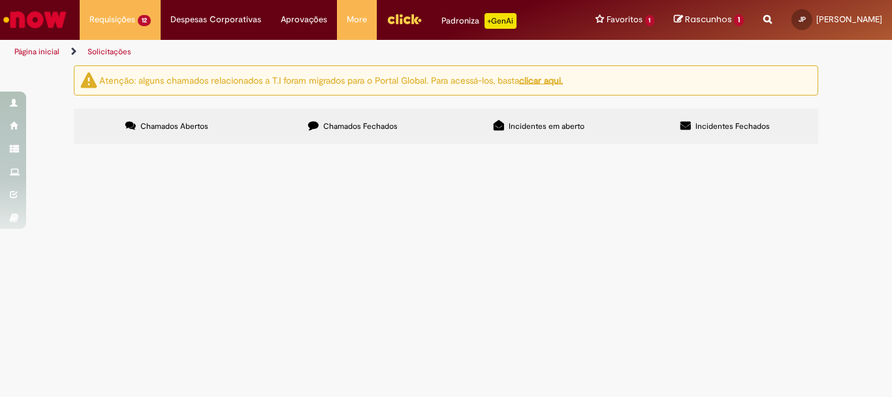
click at [356, 128] on span "Chamados Fechados" at bounding box center [360, 126] width 74 height 10
click at [0, 0] on input "Pesquisar" at bounding box center [0, 0] width 0 height 0
type input "*********"
click at [0, 0] on span "Pesquisar" at bounding box center [0, 0] width 0 height 0
click at [0, 0] on span "Pessoal bom dia, segue o documento recebido pelo correio." at bounding box center [0, 0] width 0 height 0
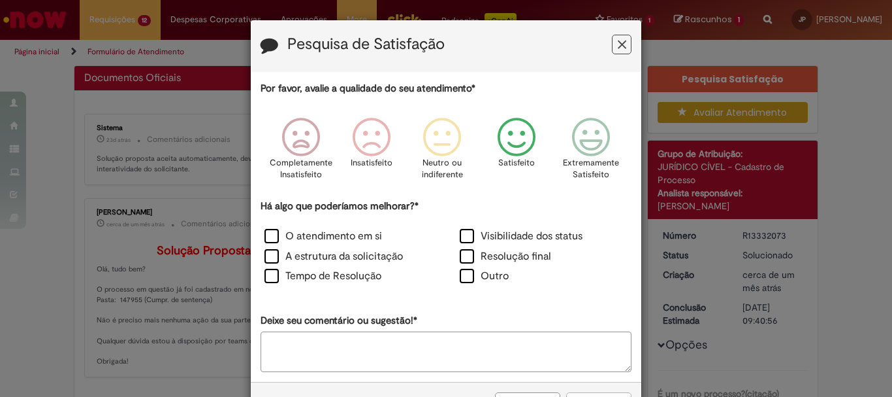
click at [508, 141] on icon "Feedback" at bounding box center [517, 137] width 49 height 39
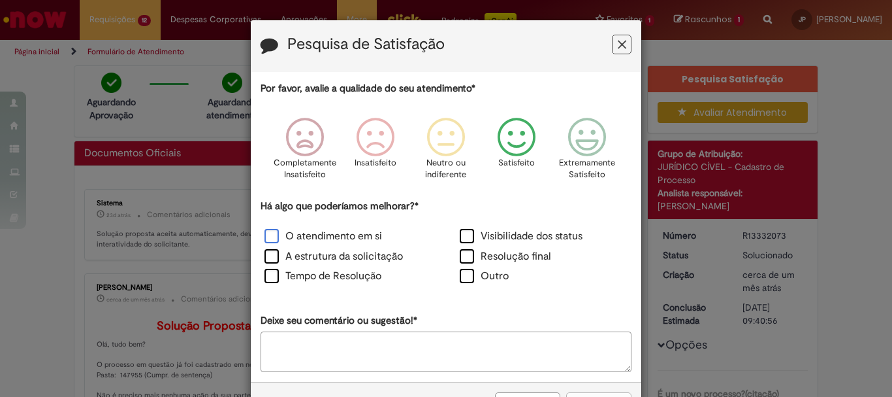
click at [367, 229] on label "O atendimento em si" at bounding box center [324, 236] width 118 height 15
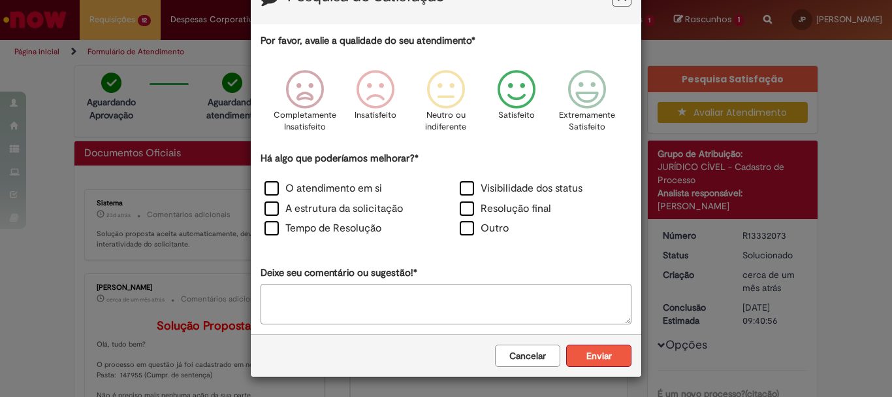
click at [591, 351] on button "Enviar" at bounding box center [598, 355] width 65 height 22
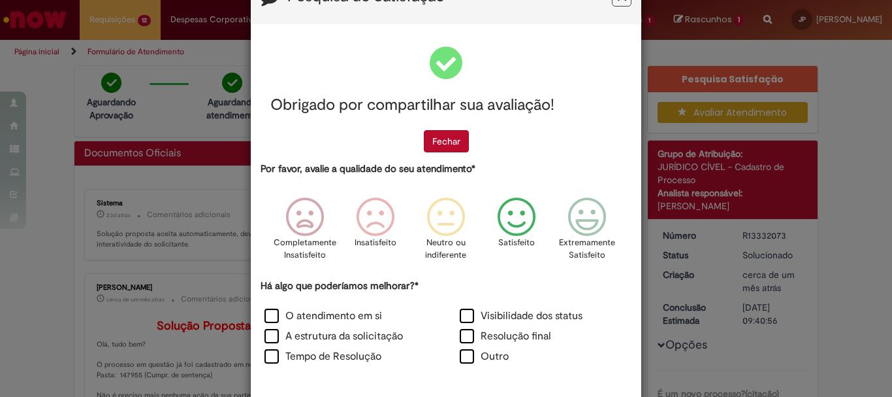
scroll to position [0, 0]
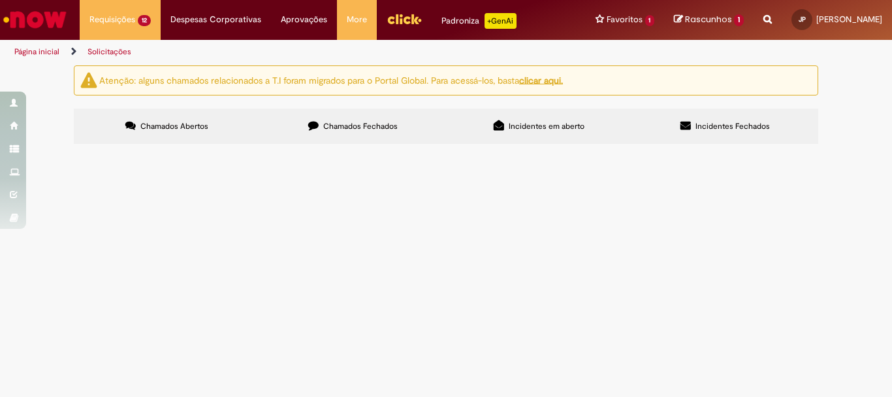
click at [370, 114] on label "Chamados Fechados" at bounding box center [353, 125] width 186 height 35
click at [0, 0] on input "Pesquisar" at bounding box center [0, 0] width 0 height 0
type input "*********"
click at [0, 0] on span "Pesquisar" at bounding box center [0, 0] width 0 height 0
click at [0, 0] on span "Pessoal, segue a documentação recebida pelo correio." at bounding box center [0, 0] width 0 height 0
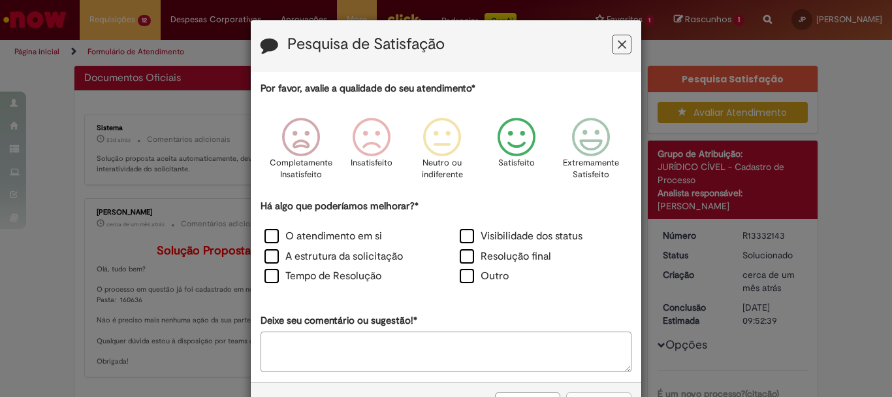
click at [524, 138] on icon "Feedback" at bounding box center [517, 137] width 49 height 39
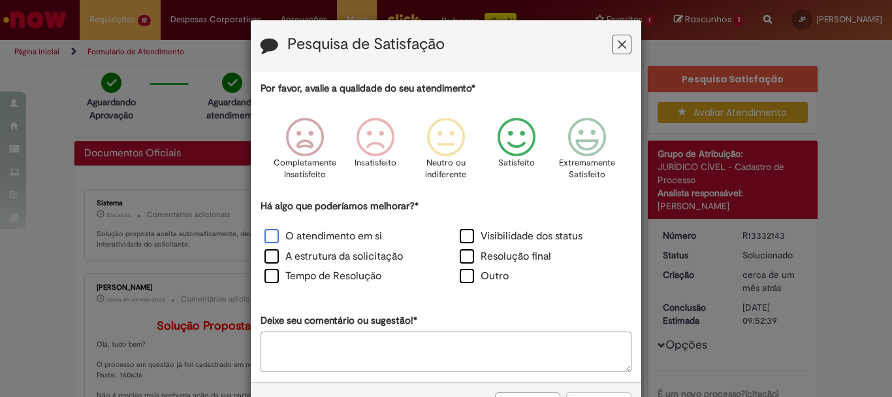
click at [359, 235] on label "O atendimento em si" at bounding box center [324, 236] width 118 height 15
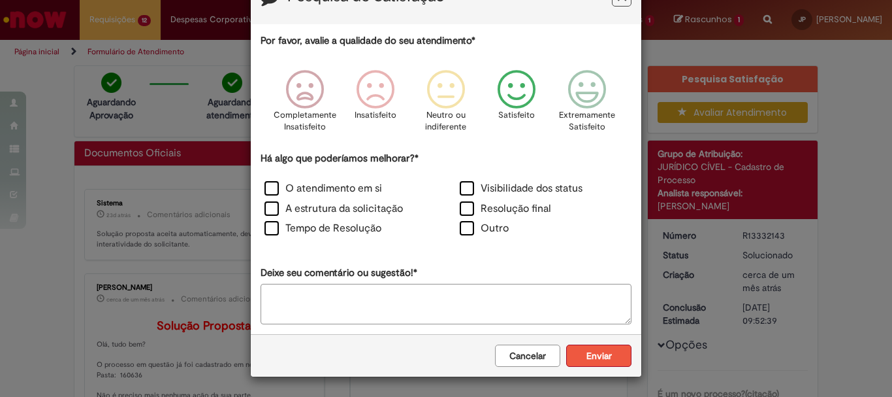
click at [608, 350] on button "Enviar" at bounding box center [598, 355] width 65 height 22
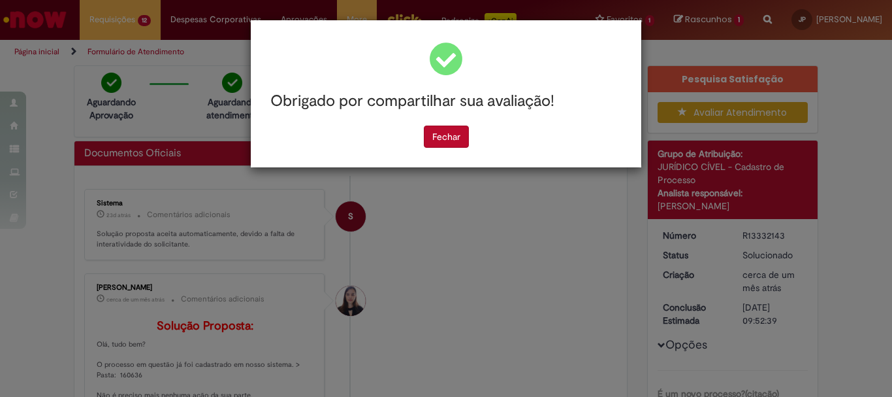
scroll to position [0, 0]
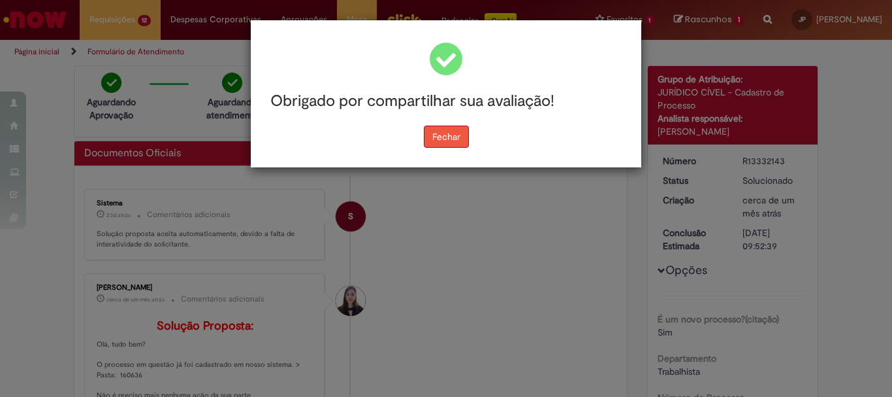
click at [439, 137] on button "Fechar" at bounding box center [446, 136] width 45 height 22
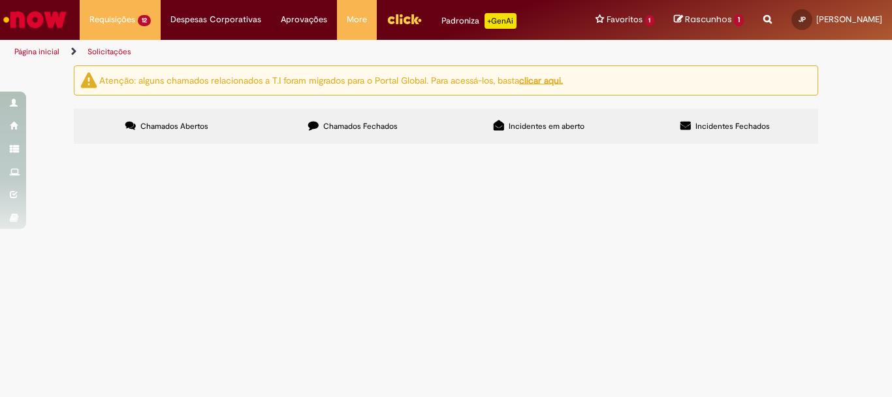
click at [359, 123] on span "Chamados Fechados" at bounding box center [360, 126] width 74 height 10
click at [0, 0] on input "Pesquisar" at bounding box center [0, 0] width 0 height 0
type input "*********"
click at [0, 0] on span "Pesquisar" at bounding box center [0, 0] width 0 height 0
click at [0, 0] on span "Pessoal, segue documento recebido pelo correio." at bounding box center [0, 0] width 0 height 0
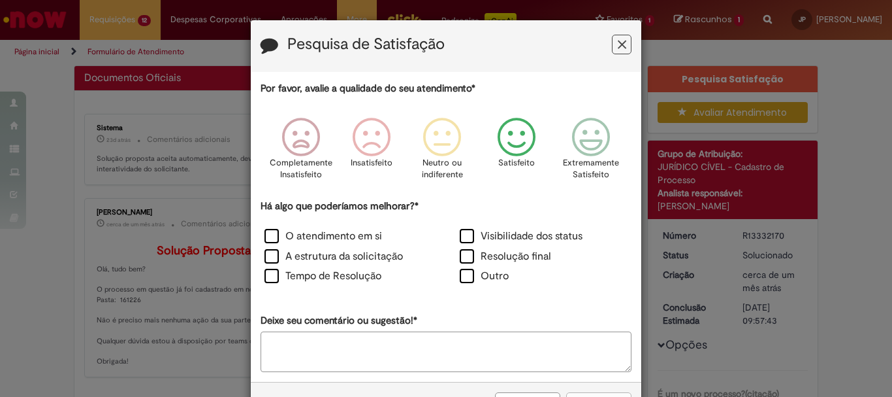
click at [504, 139] on icon "Feedback" at bounding box center [517, 137] width 49 height 39
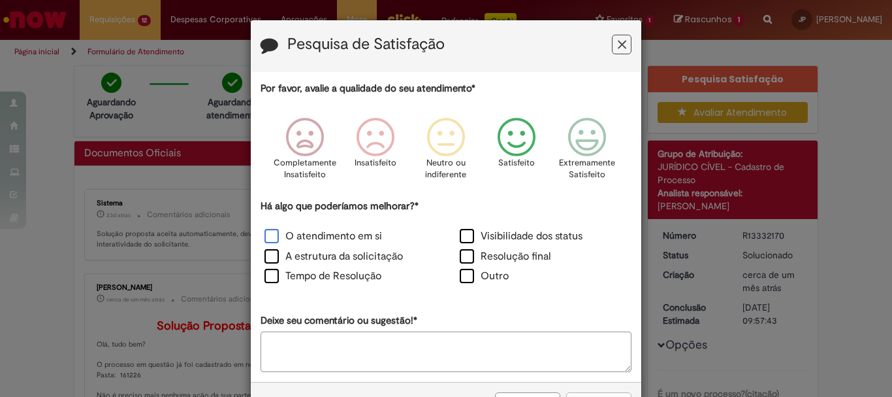
click at [329, 231] on label "O atendimento em si" at bounding box center [324, 236] width 118 height 15
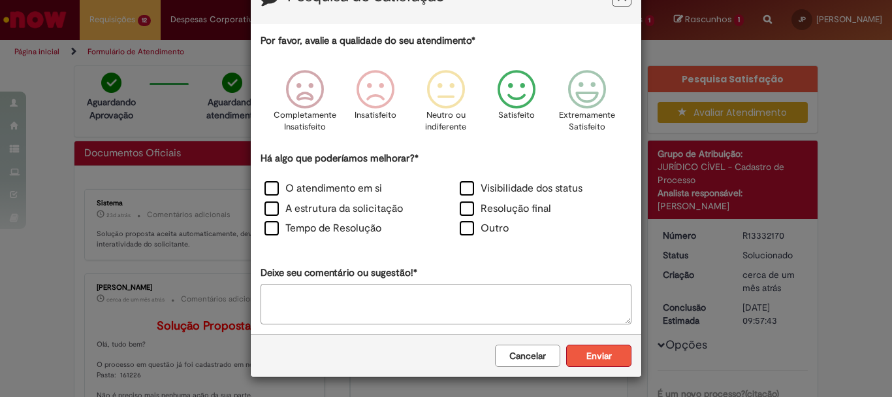
click at [611, 349] on button "Enviar" at bounding box center [598, 355] width 65 height 22
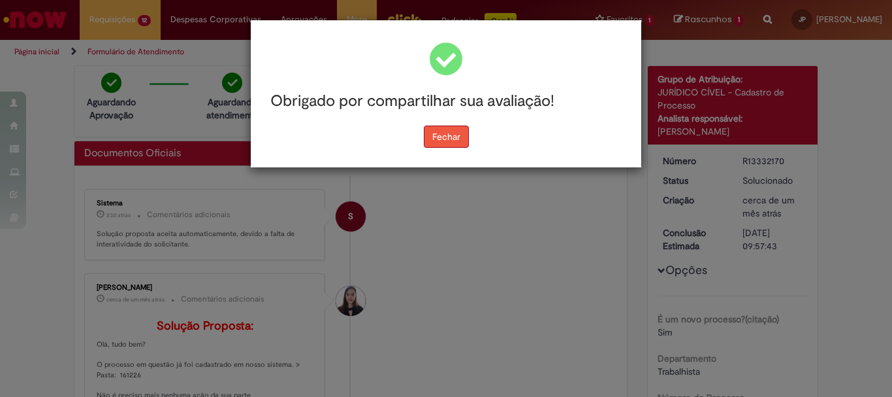
click at [448, 144] on button "Fechar" at bounding box center [446, 136] width 45 height 22
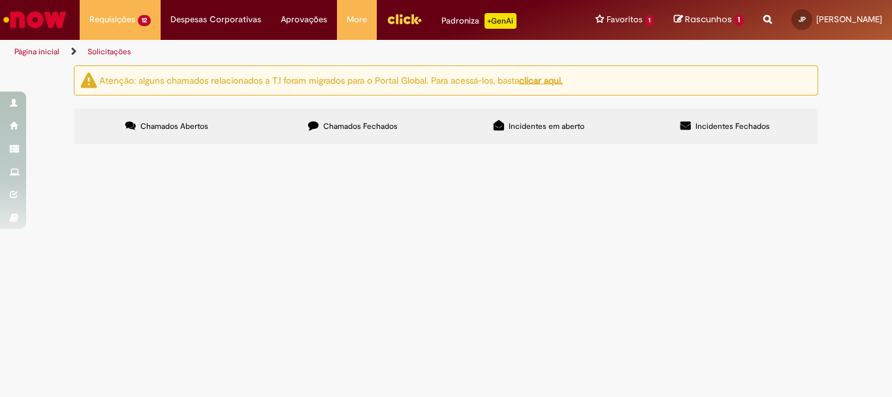
click at [315, 122] on label "Chamados Fechados" at bounding box center [353, 125] width 186 height 35
click at [0, 0] on input "Pesquisar" at bounding box center [0, 0] width 0 height 0
type input "*********"
click at [0, 0] on button "Pesquisar" at bounding box center [0, 0] width 0 height 0
click at [0, 0] on span "Pessoal, segue documento recebido pelo correio." at bounding box center [0, 0] width 0 height 0
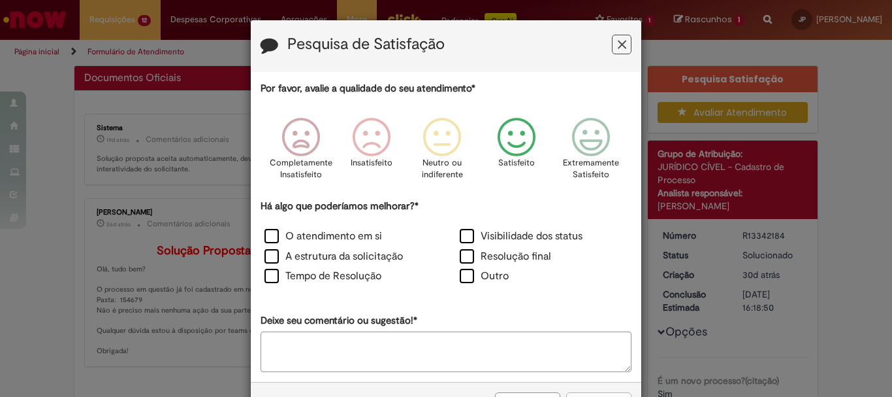
click at [514, 142] on icon "Feedback" at bounding box center [517, 137] width 49 height 39
click at [329, 235] on label "O atendimento em si" at bounding box center [324, 236] width 118 height 15
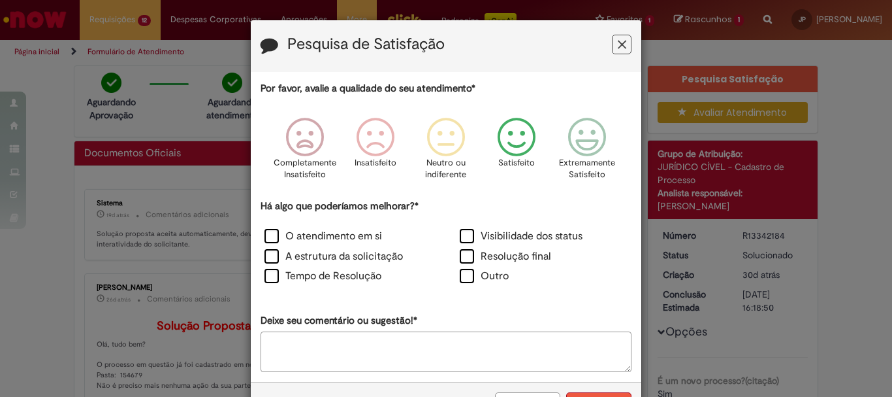
click at [584, 396] on button "Enviar" at bounding box center [598, 403] width 65 height 22
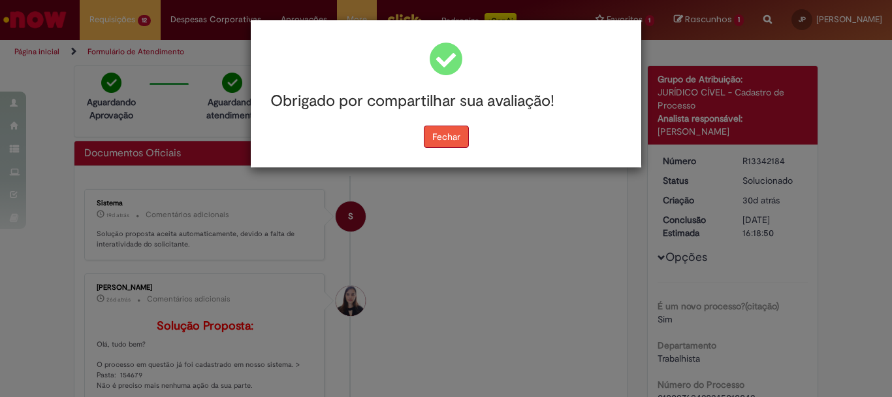
click at [445, 143] on button "Fechar" at bounding box center [446, 136] width 45 height 22
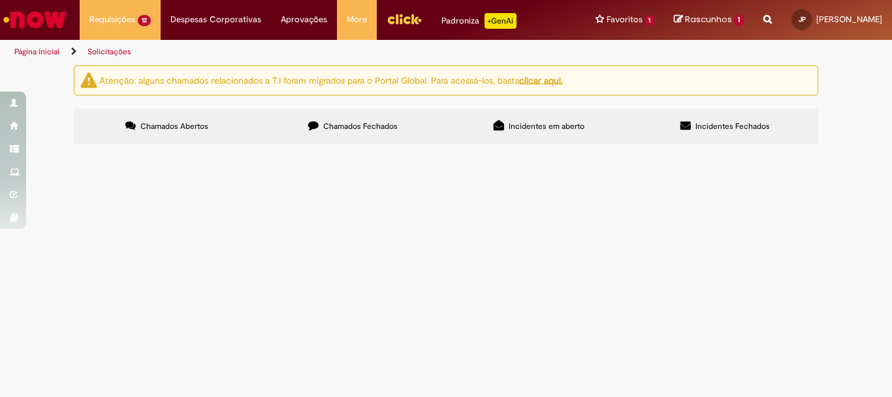
click at [357, 125] on span "Chamados Fechados" at bounding box center [360, 126] width 74 height 10
click at [0, 0] on input "Pesquisar" at bounding box center [0, 0] width 0 height 0
type input "*********"
click at [0, 0] on button "Pesquisar" at bounding box center [0, 0] width 0 height 0
click at [0, 0] on span "Pessoal, segue documento recebido pelo correio." at bounding box center [0, 0] width 0 height 0
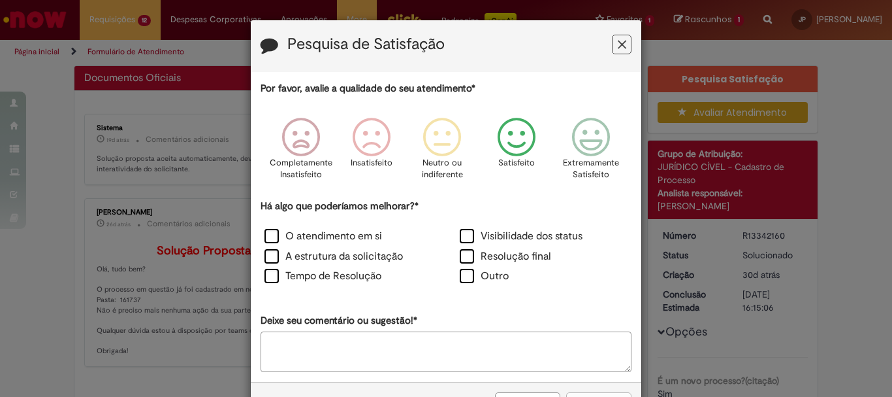
click at [505, 140] on icon "Feedback" at bounding box center [517, 137] width 49 height 39
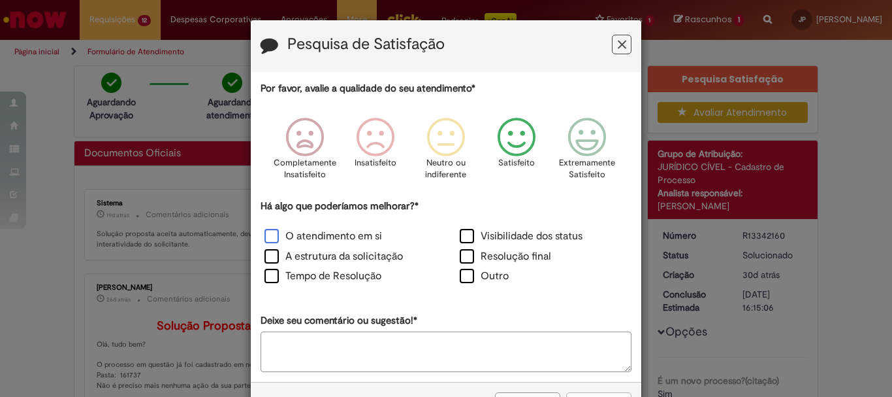
click at [282, 239] on label "O atendimento em si" at bounding box center [324, 236] width 118 height 15
click at [578, 392] on button "Enviar" at bounding box center [598, 403] width 65 height 22
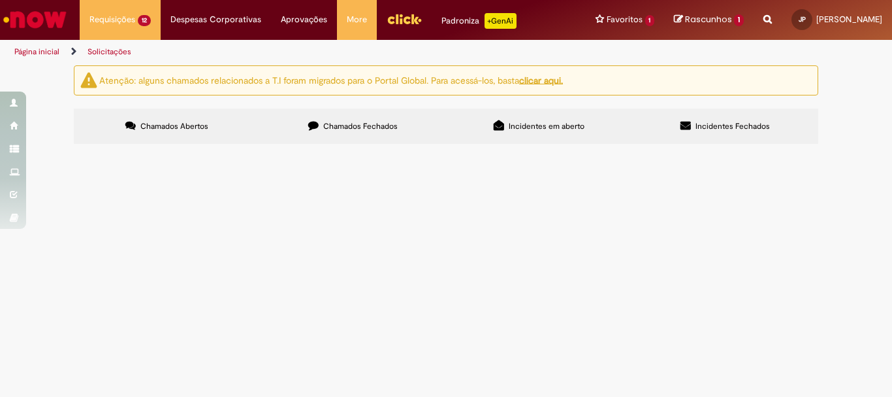
click at [346, 125] on span "Chamados Fechados" at bounding box center [360, 126] width 74 height 10
click at [0, 0] on input "Pesquisar" at bounding box center [0, 0] width 0 height 0
type input "*********"
click at [0, 0] on span "Pesquisar" at bounding box center [0, 0] width 0 height 0
click at [0, 0] on span "Pessoal, segue documento recebido pelo correio." at bounding box center [0, 0] width 0 height 0
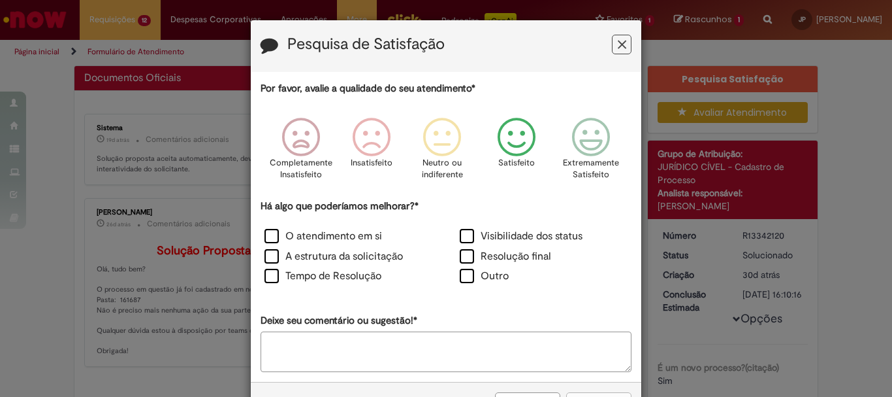
click at [506, 148] on icon "Feedback" at bounding box center [517, 137] width 49 height 39
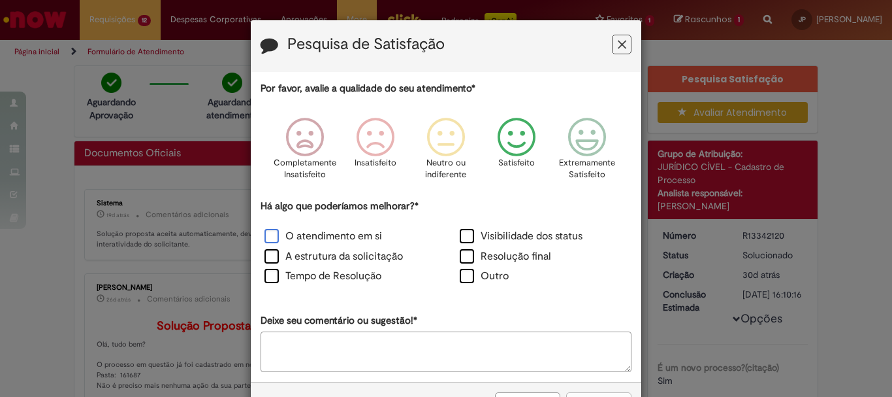
click at [361, 235] on label "O atendimento em si" at bounding box center [324, 236] width 118 height 15
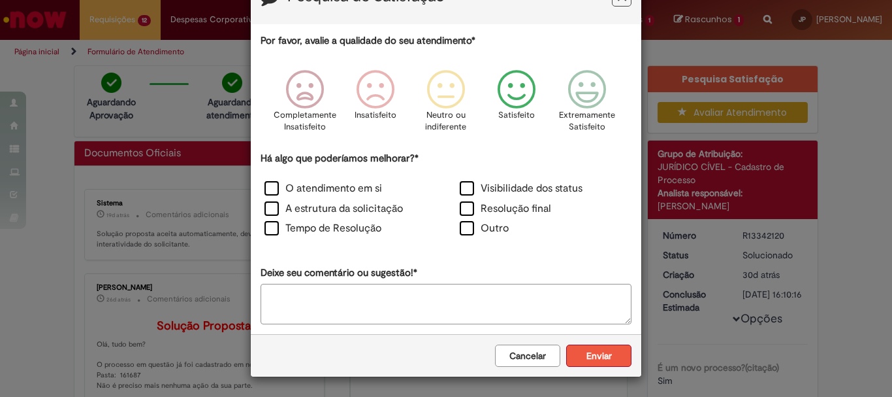
click at [580, 360] on button "Enviar" at bounding box center [598, 355] width 65 height 22
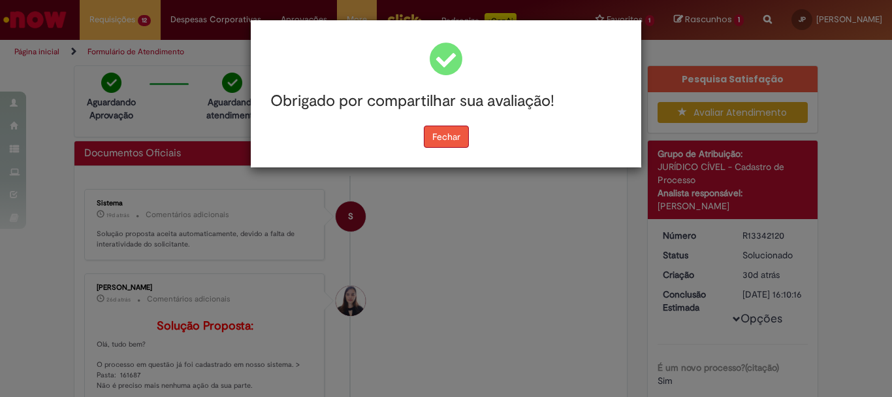
click at [436, 131] on button "Fechar" at bounding box center [446, 136] width 45 height 22
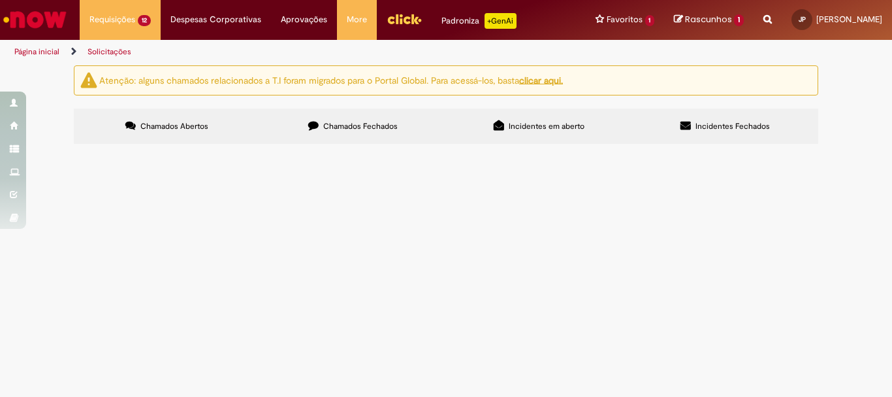
click at [365, 128] on span "Chamados Fechados" at bounding box center [360, 126] width 74 height 10
click at [0, 0] on input "Pesquisar" at bounding box center [0, 0] width 0 height 0
type input "*********"
click at [0, 0] on button "Pesquisar" at bounding box center [0, 0] width 0 height 0
click at [0, 0] on span "Pessoal, segue o documento recebido pelo correio." at bounding box center [0, 0] width 0 height 0
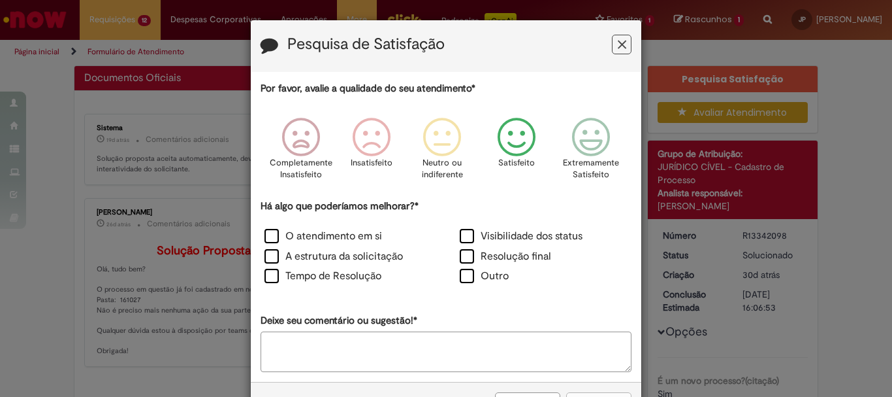
click at [525, 145] on icon "Feedback" at bounding box center [517, 137] width 49 height 39
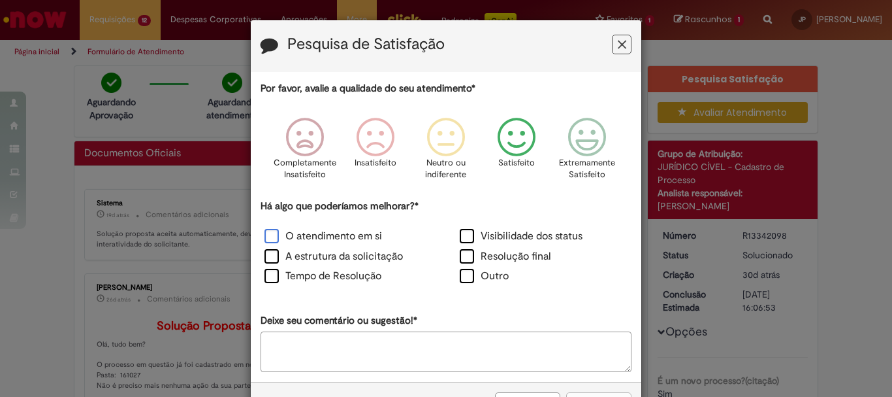
click at [373, 232] on label "O atendimento em si" at bounding box center [324, 236] width 118 height 15
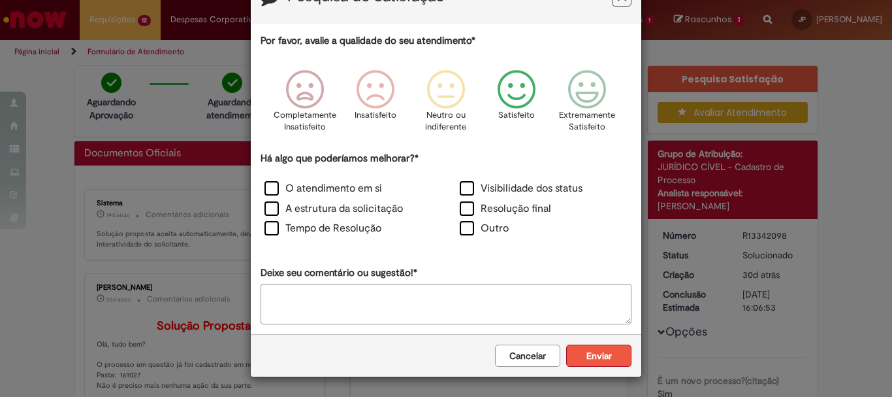
click at [604, 358] on button "Enviar" at bounding box center [598, 355] width 65 height 22
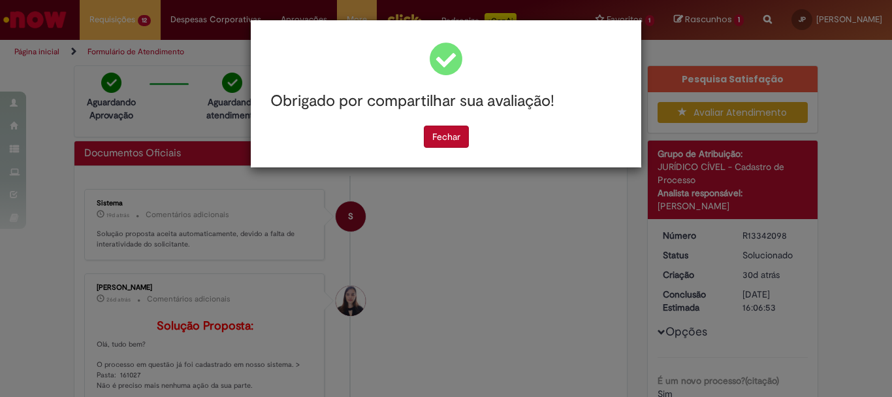
scroll to position [0, 0]
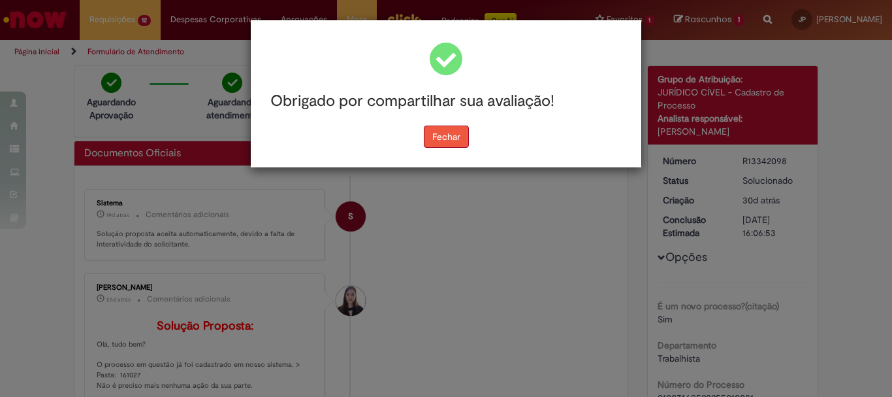
click at [435, 135] on button "Fechar" at bounding box center [446, 136] width 45 height 22
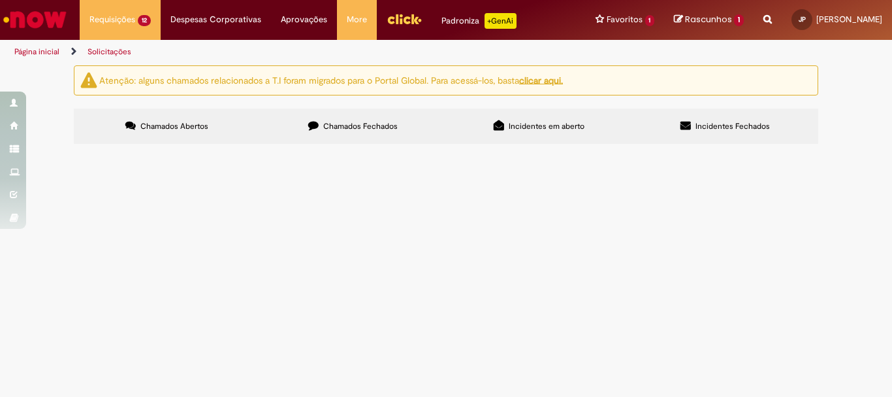
click at [385, 130] on span "Chamados Fechados" at bounding box center [360, 126] width 74 height 10
click at [0, 0] on input "Pesquisar" at bounding box center [0, 0] width 0 height 0
type input "*********"
click at [0, 0] on button "Pesquisar" at bounding box center [0, 0] width 0 height 0
click at [0, 0] on span "Pessoal, segue documentos recebido pelo correio" at bounding box center [0, 0] width 0 height 0
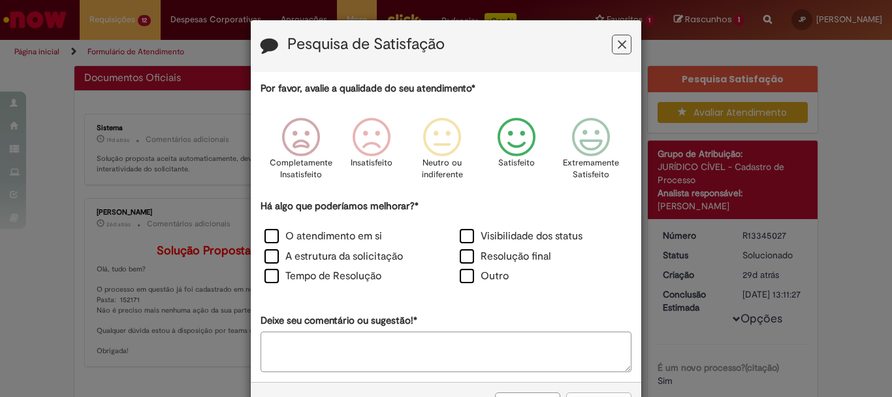
click at [507, 147] on icon "Feedback" at bounding box center [517, 137] width 49 height 39
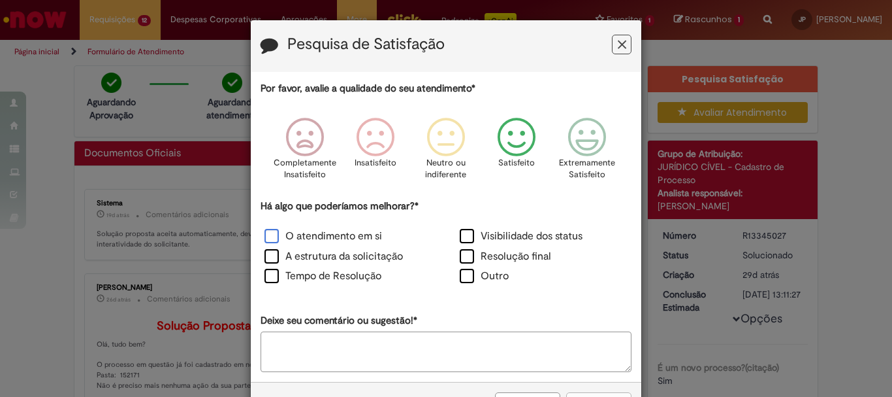
click at [331, 229] on label "O atendimento em si" at bounding box center [324, 236] width 118 height 15
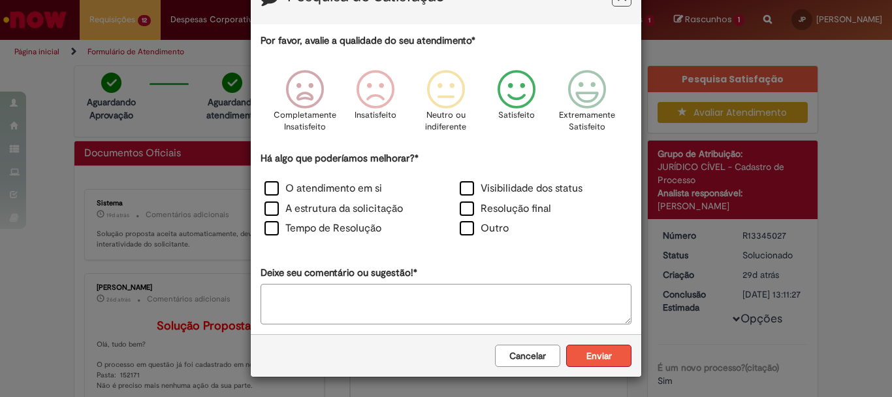
click at [593, 349] on button "Enviar" at bounding box center [598, 355] width 65 height 22
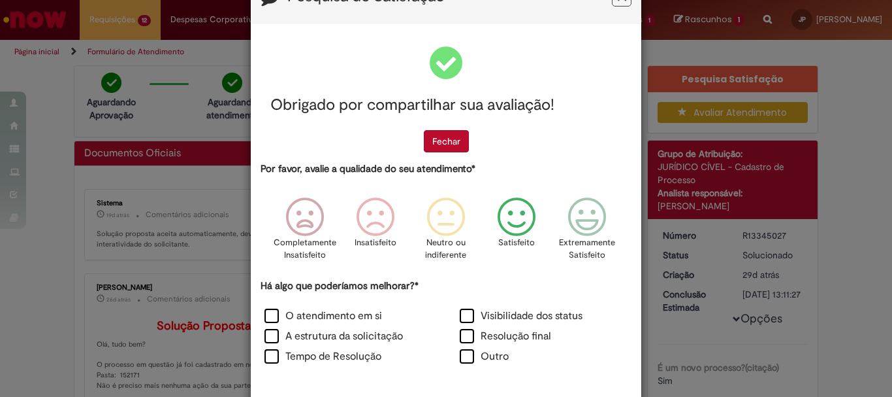
scroll to position [0, 0]
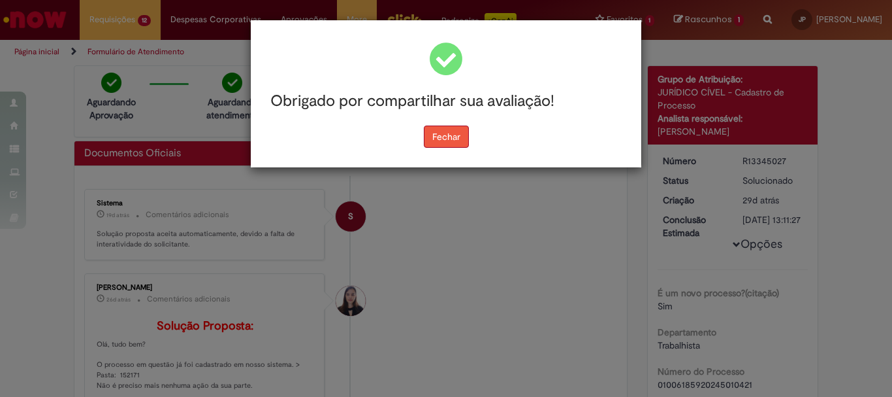
click at [433, 142] on button "Fechar" at bounding box center [446, 136] width 45 height 22
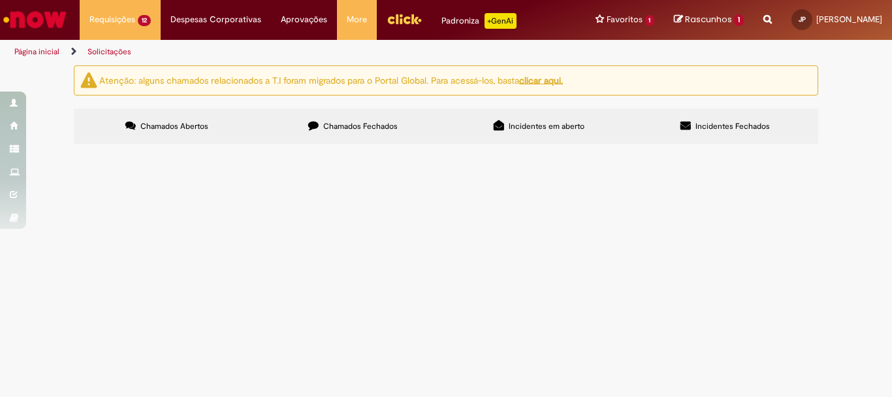
click at [324, 123] on span "Chamados Fechados" at bounding box center [360, 126] width 74 height 10
click at [0, 0] on input "Pesquisar" at bounding box center [0, 0] width 0 height 0
type input "*********"
click at [0, 0] on span "Pesquisar" at bounding box center [0, 0] width 0 height 0
click at [0, 0] on span "PABLLO [PERSON_NAME]> CPF: < 105.600.007-40>" at bounding box center [0, 0] width 0 height 0
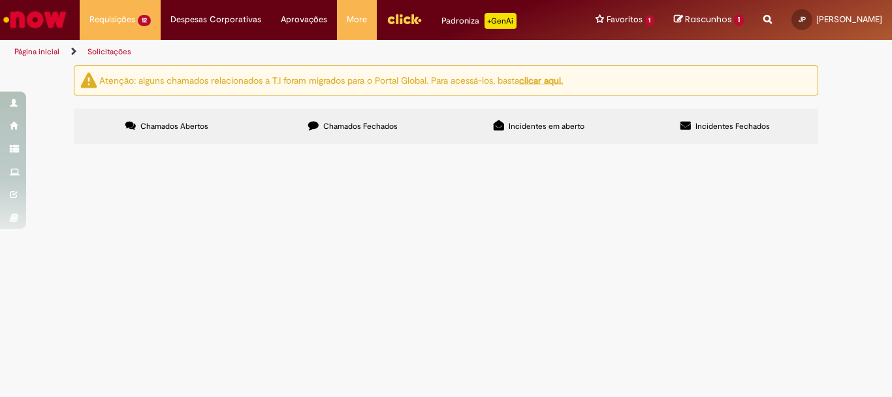
click at [370, 122] on span "Chamados Fechados" at bounding box center [360, 126] width 74 height 10
click at [0, 0] on input "Pesquisar" at bounding box center [0, 0] width 0 height 0
type input "*********"
click at [0, 0] on span "Pesquisar" at bounding box center [0, 0] width 0 height 0
click at [0, 0] on span "Pessoal boa tarde, segue documento recebido pelo correio." at bounding box center [0, 0] width 0 height 0
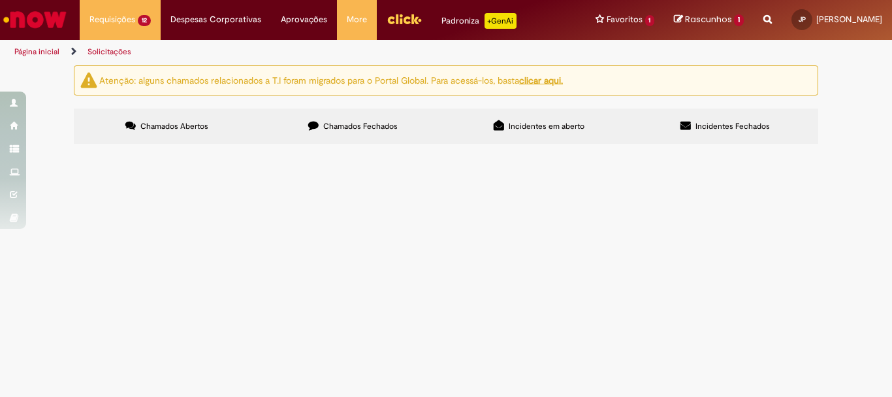
click at [392, 122] on span "Chamados Fechados" at bounding box center [360, 126] width 74 height 10
click at [0, 0] on input "Pesquisar" at bounding box center [0, 0] width 0 height 0
type input "*********"
click at [0, 0] on span "Pesquisar" at bounding box center [0, 0] width 0 height 0
click at [0, 0] on span "Pessoal boa tarde, segue documento recebido pelo correio." at bounding box center [0, 0] width 0 height 0
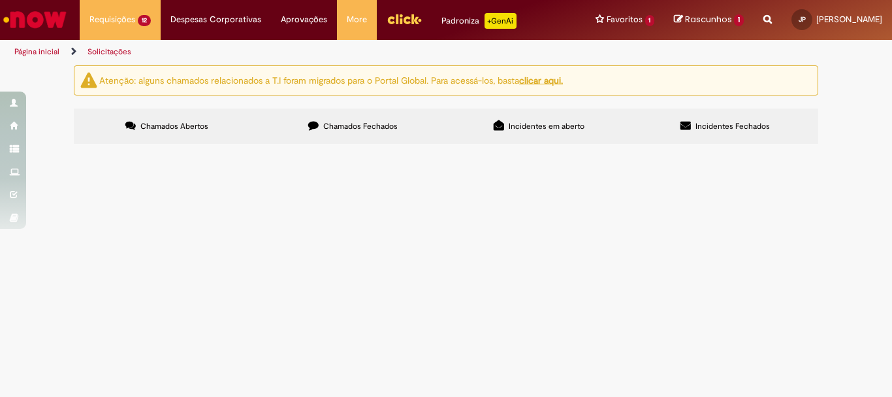
click at [354, 124] on span "Chamados Fechados" at bounding box center [360, 126] width 74 height 10
click at [0, 0] on input "Pesquisar" at bounding box center [0, 0] width 0 height 0
type input "*********"
click at [0, 0] on button "Pesquisar" at bounding box center [0, 0] width 0 height 0
click at [0, 0] on span "Pessoal boa tarde! Segue documento recebido pelo correio." at bounding box center [0, 0] width 0 height 0
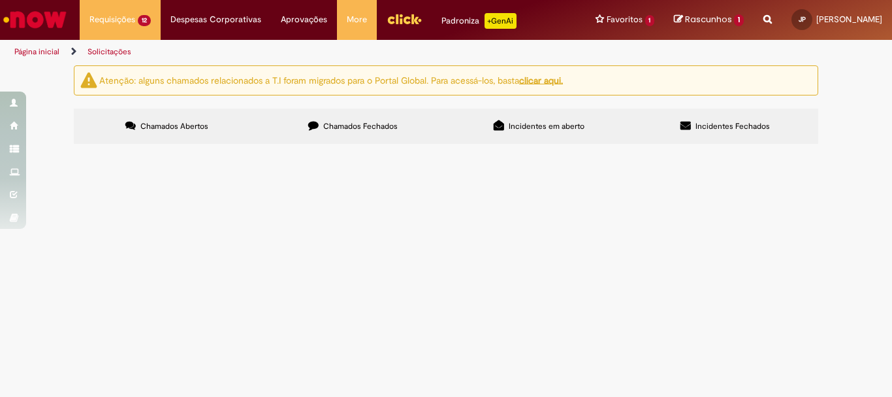
click at [0, 0] on input "Pesquisar" at bounding box center [0, 0] width 0 height 0
type input "*********"
click at [0, 0] on span "Pesquisar" at bounding box center [0, 0] width 0 height 0
click at [374, 130] on span "Chamados Fechados" at bounding box center [360, 126] width 74 height 10
click at [0, 0] on input "Pesquisar" at bounding box center [0, 0] width 0 height 0
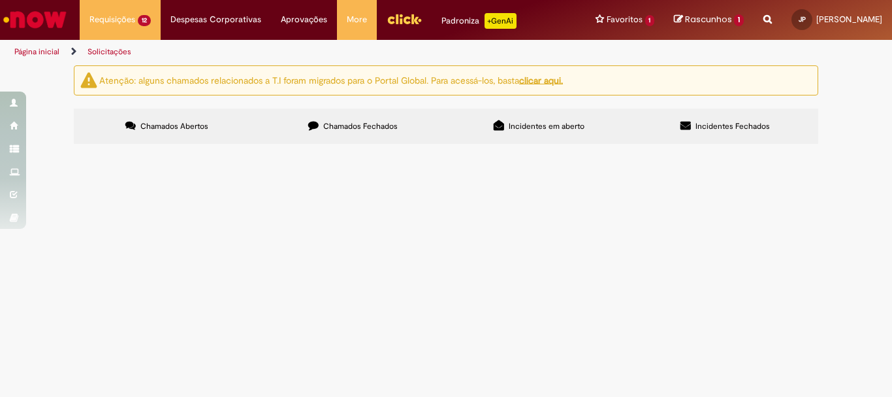
type input "*********"
click at [0, 0] on button "Pesquisar" at bounding box center [0, 0] width 0 height 0
click at [0, 0] on span "Pessoal, segue o documento recebido pelo correio." at bounding box center [0, 0] width 0 height 0
